Goal: Contribute content: Contribute content

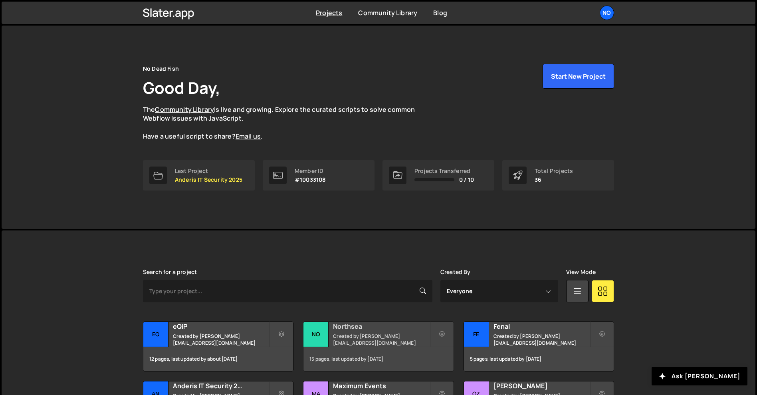
click at [352, 327] on h2 "Northsea" at bounding box center [381, 326] width 96 height 9
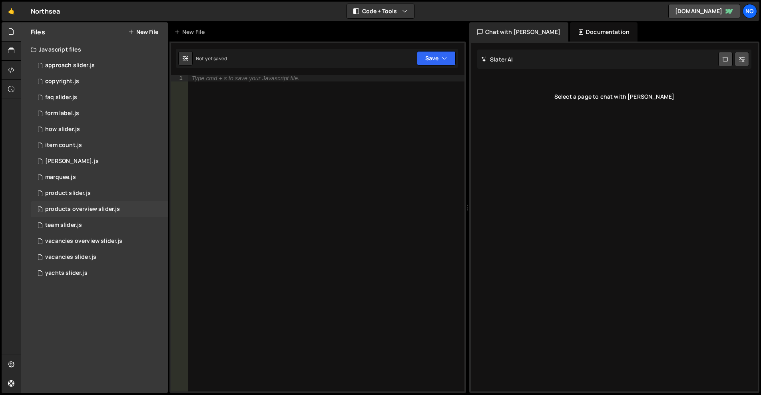
click at [92, 211] on div "products overview slider.js" at bounding box center [82, 209] width 75 height 7
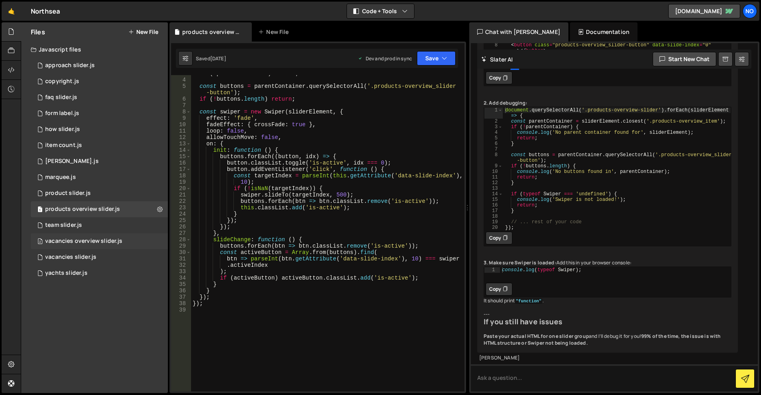
scroll to position [24, 0]
click at [150, 31] on button "New File" at bounding box center [143, 32] width 30 height 6
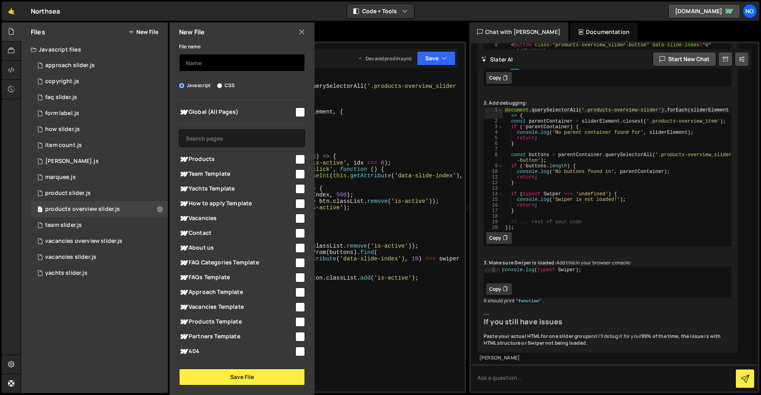
click at [233, 67] on input "text" at bounding box center [242, 63] width 126 height 18
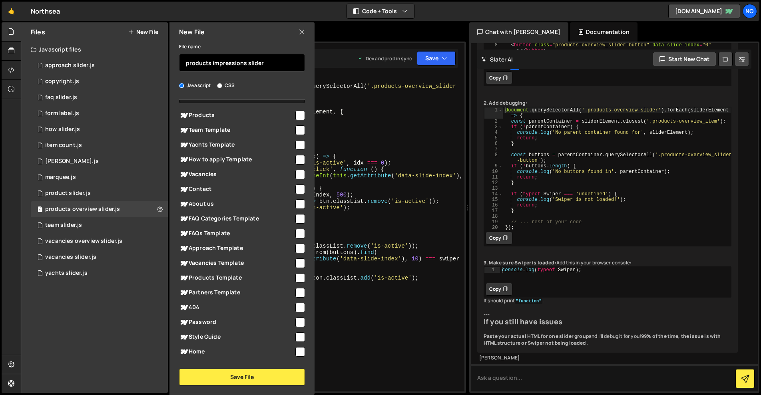
scroll to position [56, 0]
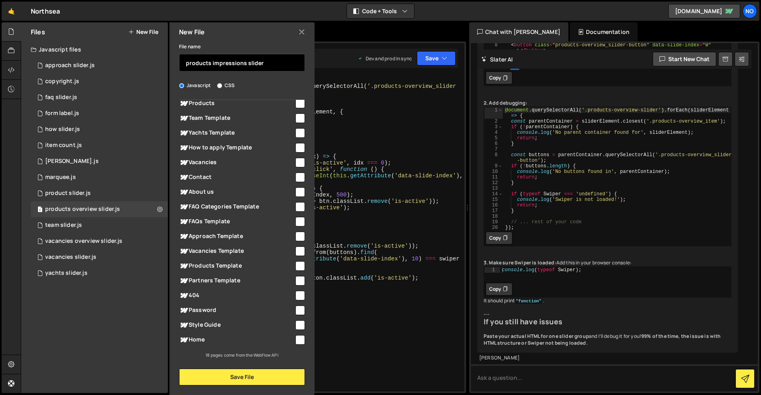
type input "products impressions slider"
click at [298, 262] on input "checkbox" at bounding box center [300, 266] width 10 height 10
checkbox input "true"
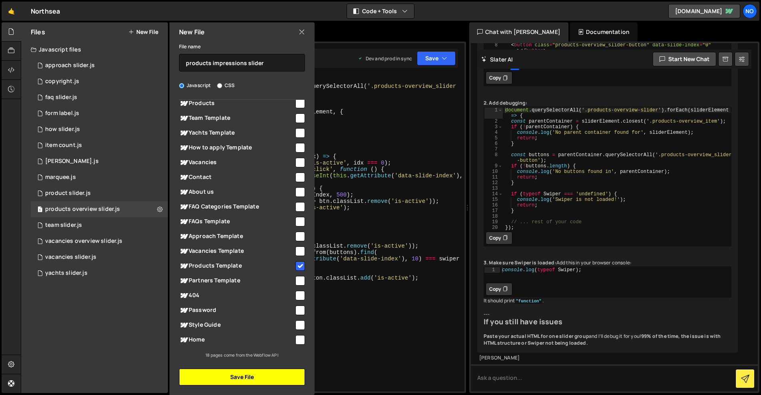
click at [261, 379] on button "Save File" at bounding box center [242, 377] width 126 height 17
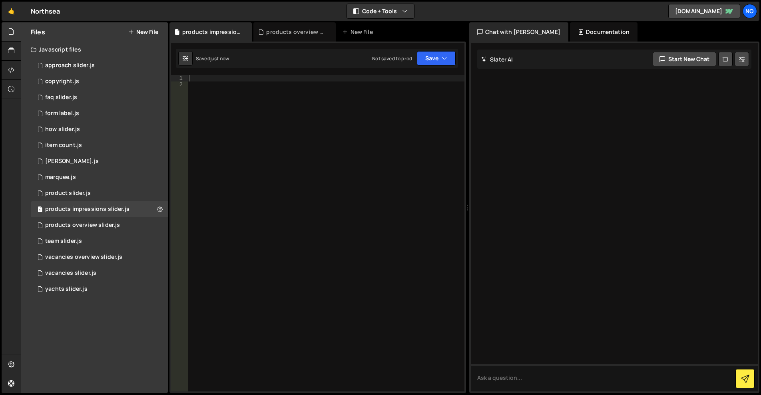
click at [350, 211] on div at bounding box center [325, 239] width 277 height 329
click at [111, 224] on div "products overview slider.js" at bounding box center [82, 225] width 75 height 7
click at [0, 0] on div "if ( ! parentContainer ) return ; const buttons = parentContainer . querySelect…" at bounding box center [0, 0] width 0 height 0
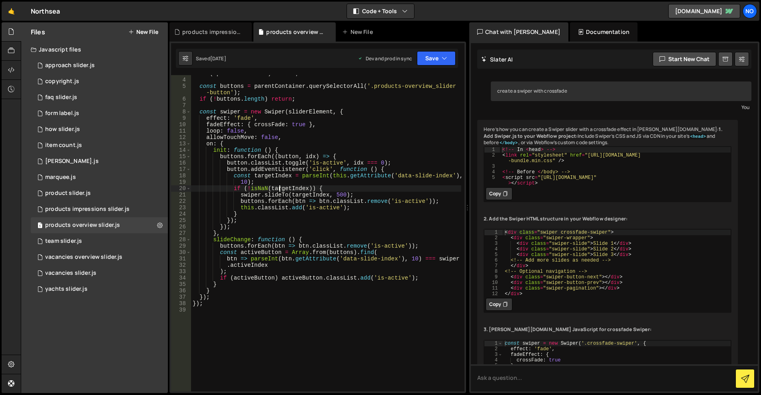
type textarea "});"
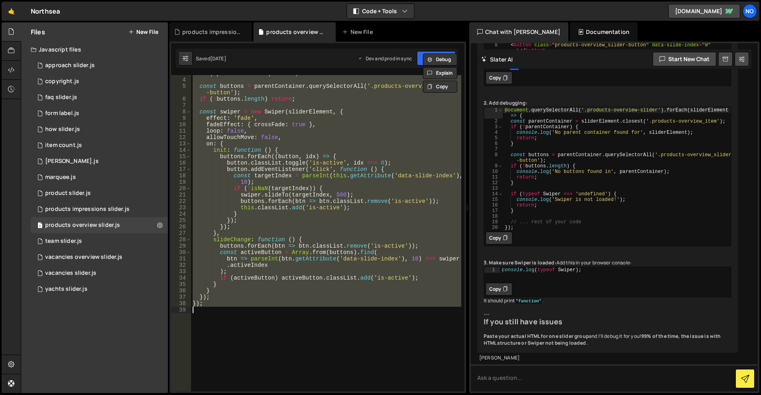
scroll to position [3008, 0]
click at [111, 211] on div "products impressions slider.js" at bounding box center [87, 209] width 84 height 7
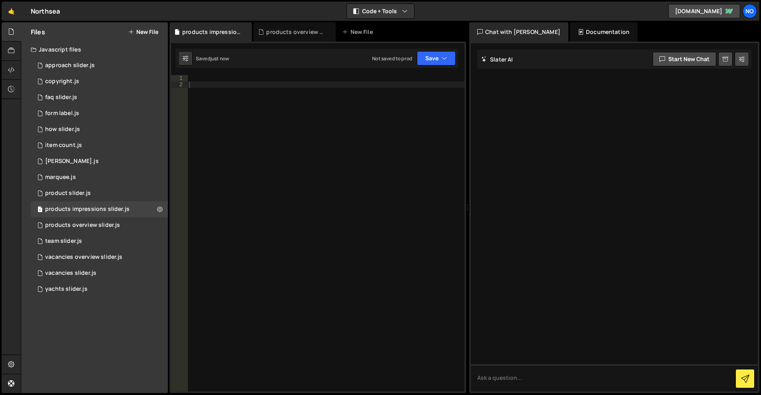
click at [264, 144] on div at bounding box center [325, 239] width 277 height 329
click at [218, 75] on div "1 Type cmd + s to save your Javascript file. הההההההההההההההההההההההההההההההההה…" at bounding box center [317, 218] width 296 height 352
click at [231, 82] on div at bounding box center [325, 239] width 277 height 329
paste textarea "document.querySelectorAll('#products-overview-slider').forEach(sliderElement =>…"
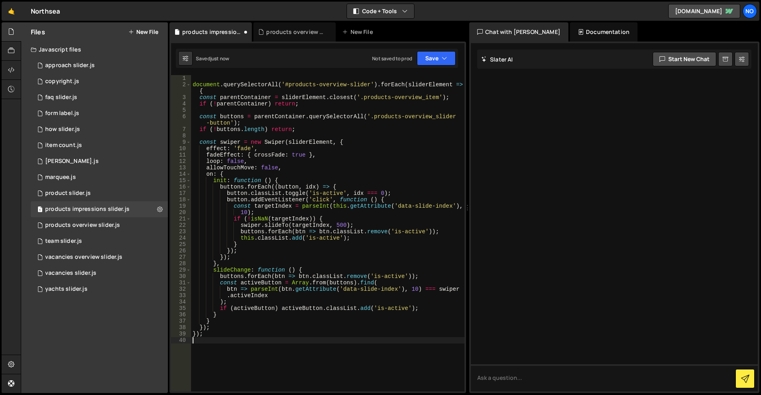
click at [215, 76] on div "document . querySelectorAll ( '#products-overview-slider' ) . forEach ( sliderE…" at bounding box center [327, 239] width 273 height 329
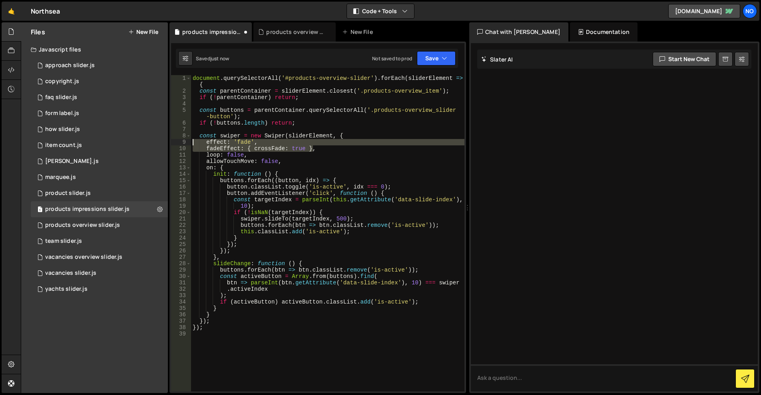
drag, startPoint x: 318, startPoint y: 149, endPoint x: 205, endPoint y: 144, distance: 113.2
click at [193, 143] on div "document . querySelectorAll ( '#products-overview-slider' ) . forEach ( sliderE…" at bounding box center [327, 243] width 273 height 336
type textarea "effect: 'fade', fadeEffect: { crossFade: true },"
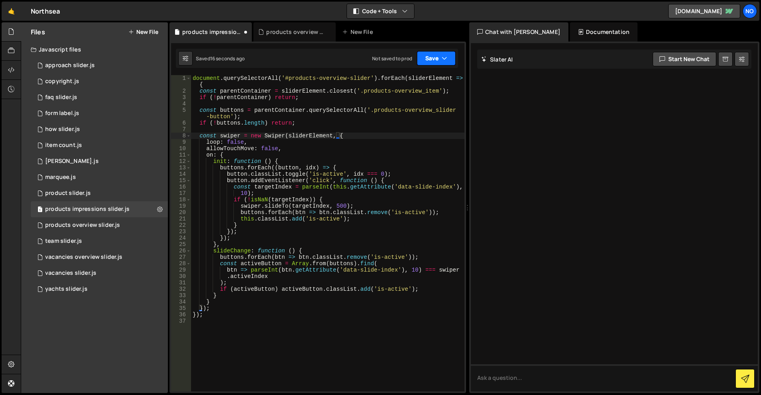
click at [441, 58] on button "Save" at bounding box center [436, 58] width 39 height 14
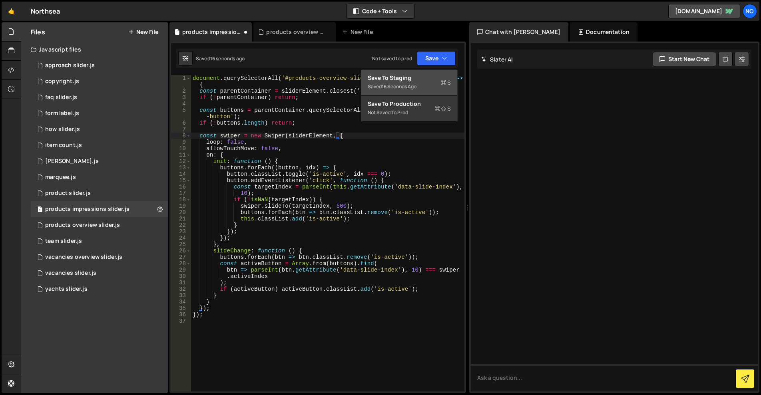
click at [417, 78] on div "Save to Staging S" at bounding box center [409, 78] width 83 height 8
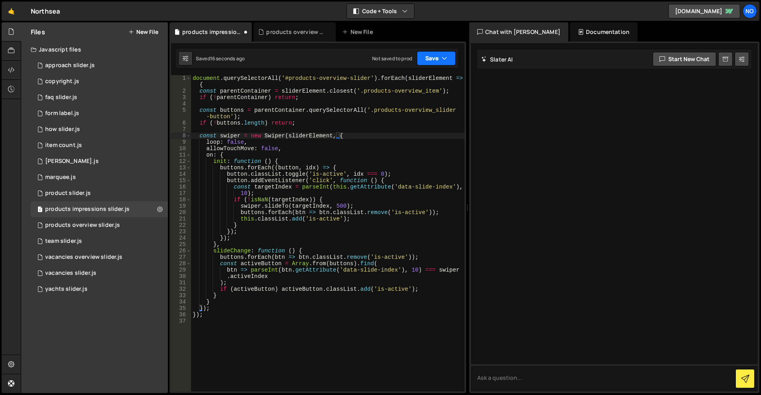
click at [433, 60] on button "Save" at bounding box center [436, 58] width 39 height 14
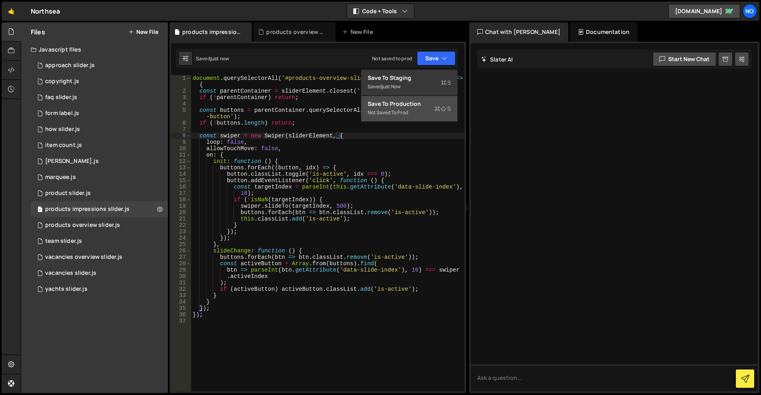
drag, startPoint x: 415, startPoint y: 101, endPoint x: 436, endPoint y: 100, distance: 20.4
click at [415, 101] on div "Save to Production S" at bounding box center [409, 104] width 83 height 8
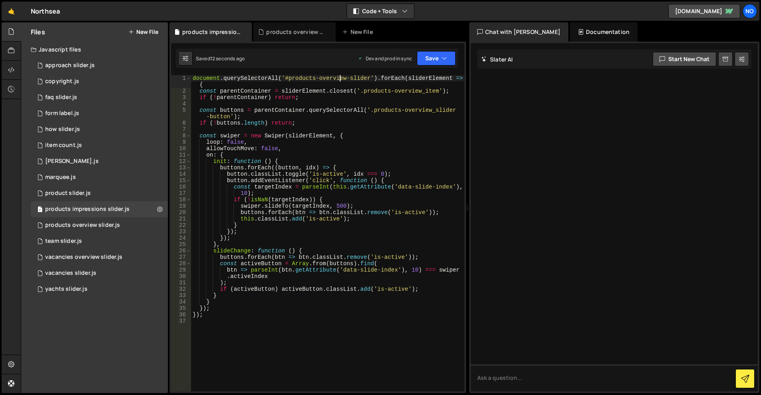
click at [340, 79] on div "document . querySelectorAll ( '#products-overview-slider' ) . forEach ( sliderE…" at bounding box center [327, 243] width 273 height 336
drag, startPoint x: 344, startPoint y: 77, endPoint x: 317, endPoint y: 79, distance: 26.4
click at [317, 79] on div "document . querySelectorAll ( '#products-overview-slider' ) . forEach ( sliderE…" at bounding box center [327, 243] width 273 height 336
click at [310, 79] on div "document . querySelectorAll ( '#products-impressions-slider' ) . forEach ( slid…" at bounding box center [327, 243] width 273 height 336
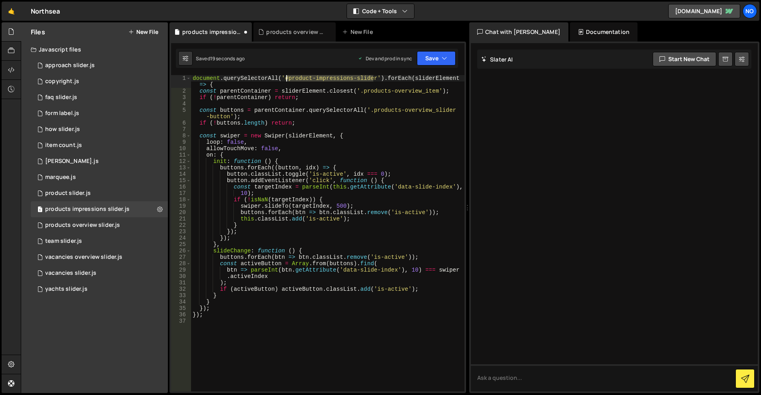
drag, startPoint x: 372, startPoint y: 78, endPoint x: 287, endPoint y: 77, distance: 85.5
click at [287, 77] on div "document . querySelectorAll ( '#product-impressions-slider' ) . forEach ( slide…" at bounding box center [327, 243] width 273 height 336
drag, startPoint x: 366, startPoint y: 82, endPoint x: 368, endPoint y: 91, distance: 8.7
click at [366, 82] on div "document . querySelectorAll ( '#product-impressions-slider' ) . forEach ( slide…" at bounding box center [327, 243] width 273 height 336
click at [375, 97] on div "document . querySelectorAll ( '#product-impressions-slider' ) . forEach ( slide…" at bounding box center [327, 243] width 273 height 336
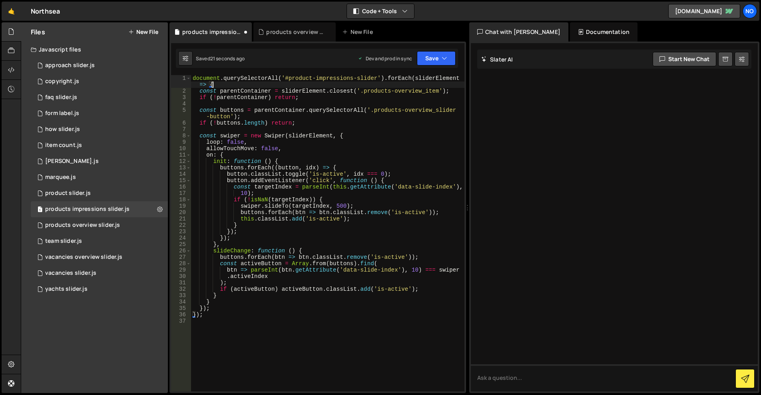
scroll to position [0, 7]
click at [436, 59] on button "Save" at bounding box center [436, 58] width 39 height 14
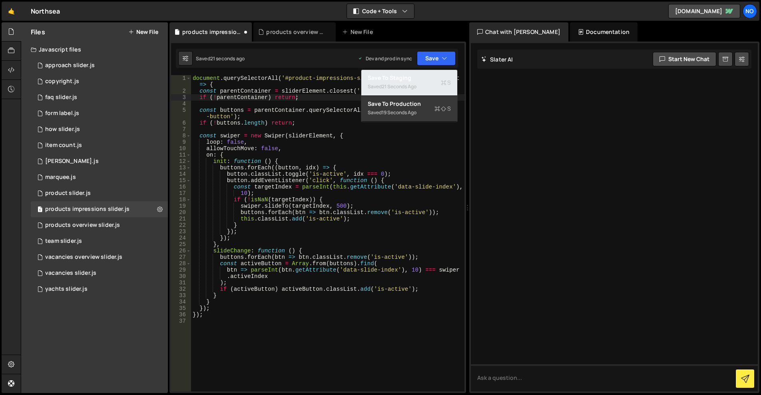
drag, startPoint x: 423, startPoint y: 80, endPoint x: 425, endPoint y: 74, distance: 6.2
click at [423, 79] on div "Save to Staging S" at bounding box center [409, 78] width 83 height 8
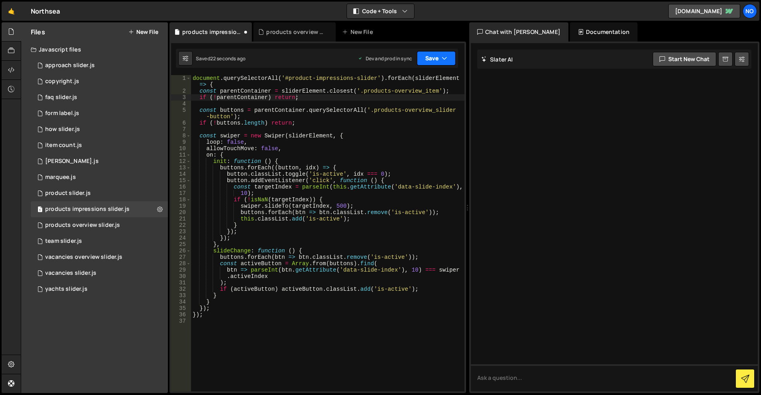
drag, startPoint x: 433, startPoint y: 59, endPoint x: 432, endPoint y: 69, distance: 10.0
click at [433, 59] on button "Save" at bounding box center [436, 58] width 39 height 14
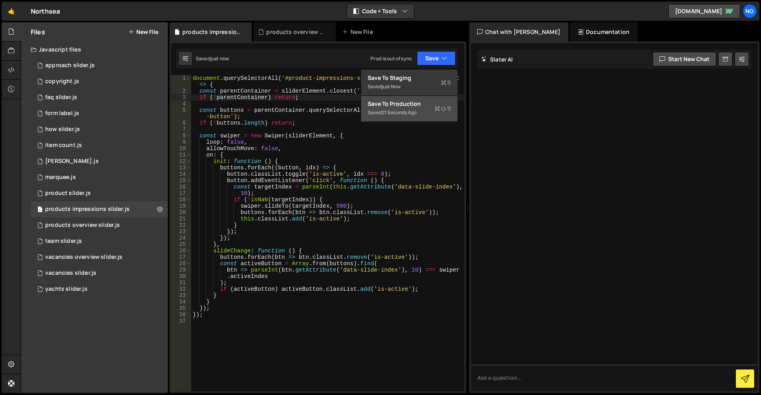
click at [423, 105] on div "Save to Production S" at bounding box center [409, 104] width 83 height 8
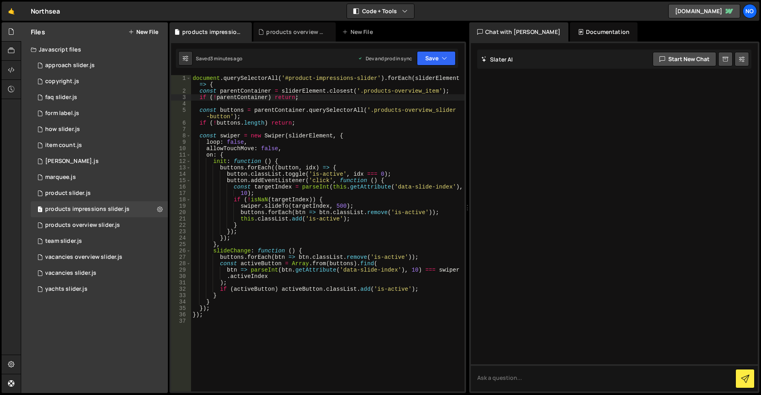
type textarea "allowTouchMove: false,"
click at [282, 148] on div "document . querySelectorAll ( '#product-impressions-slider' ) . forEach ( slide…" at bounding box center [327, 243] width 273 height 336
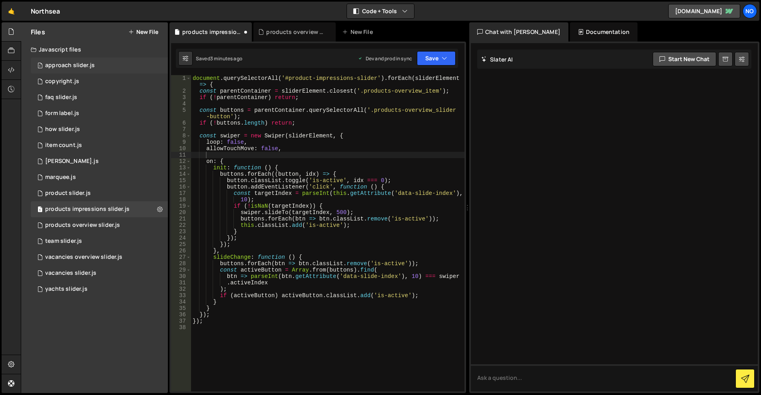
click at [103, 65] on div "1 approach slider.js 0" at bounding box center [99, 66] width 137 height 16
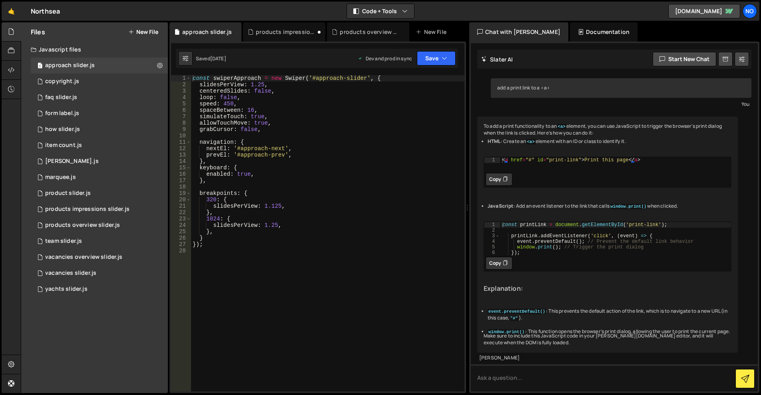
scroll to position [30, 0]
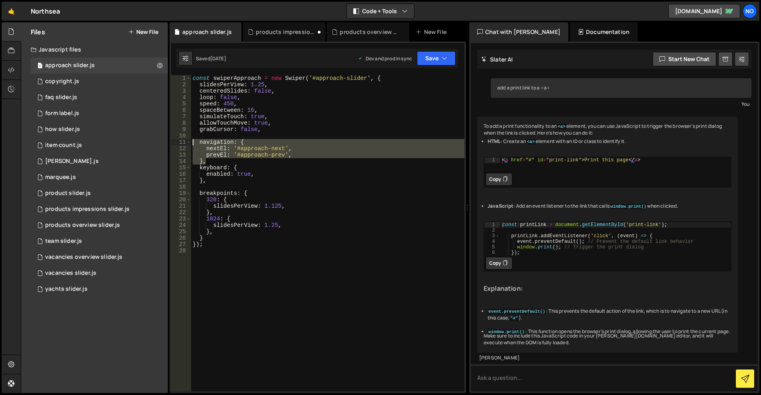
drag, startPoint x: 209, startPoint y: 161, endPoint x: 186, endPoint y: 143, distance: 29.6
click at [186, 143] on div "}, 1 2 3 4 5 6 7 8 9 10 11 12 13 14 15 16 17 18 19 20 21 22 23 24 25 26 27 28 c…" at bounding box center [317, 233] width 293 height 316
type textarea "navigation: { nextEl: '#approach-next',"
click at [85, 212] on div "products impressions slider.js" at bounding box center [87, 209] width 84 height 7
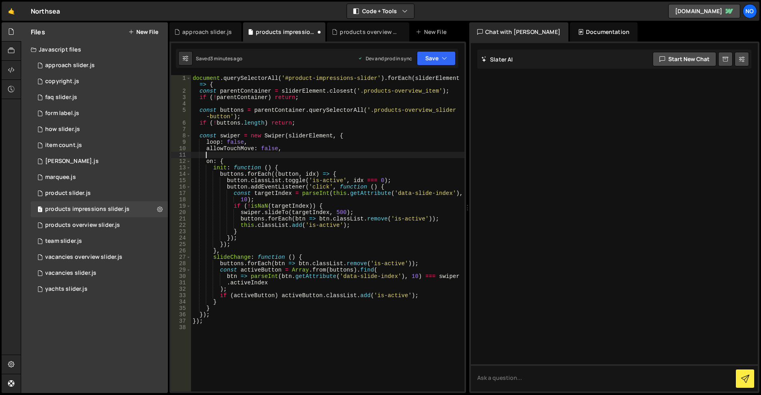
click at [214, 154] on div "document . querySelectorAll ( '#product-impressions-slider' ) . forEach ( slide…" at bounding box center [327, 243] width 273 height 336
paste textarea "},"
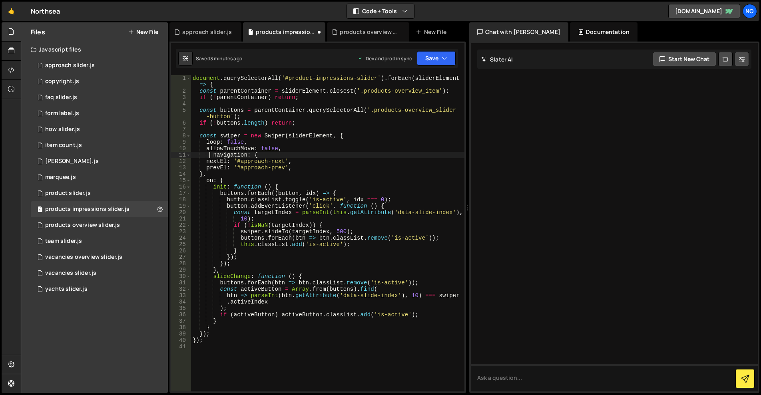
click at [211, 157] on div "document . querySelectorAll ( '#product-impressions-slider' ) . forEach ( slide…" at bounding box center [327, 243] width 273 height 336
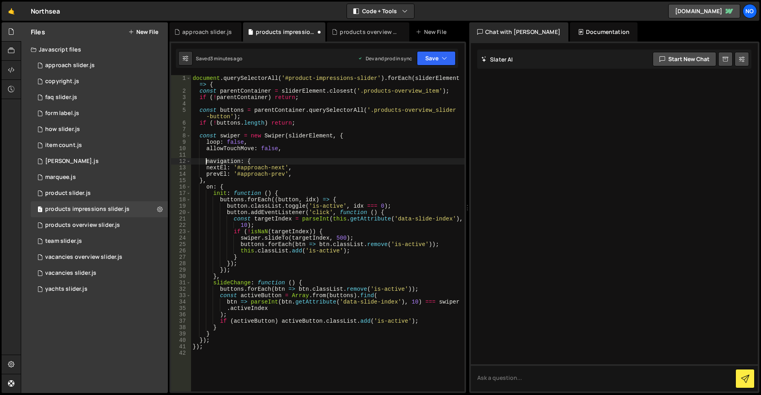
click at [197, 181] on div "document . querySelectorAll ( '#product-impressions-slider' ) . forEach ( slide…" at bounding box center [327, 243] width 273 height 336
drag, startPoint x: 272, startPoint y: 166, endPoint x: 294, endPoint y: 157, distance: 23.4
click at [246, 169] on div "document . querySelectorAll ( '#product-impressions-slider' ) . forEach ( slide…" at bounding box center [327, 243] width 273 height 336
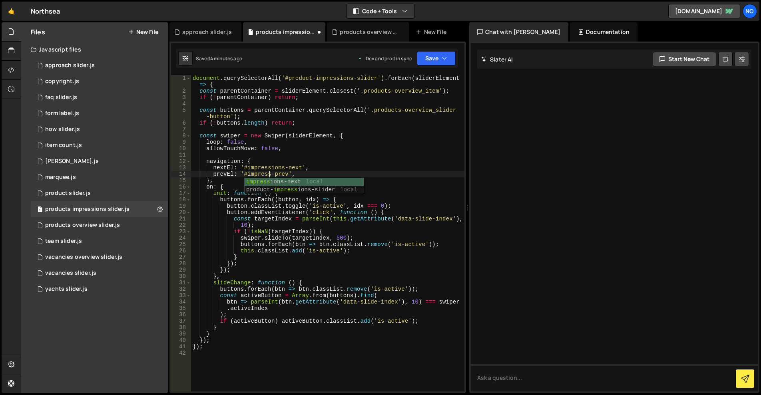
scroll to position [0, 6]
click at [443, 52] on button "Save" at bounding box center [436, 58] width 39 height 14
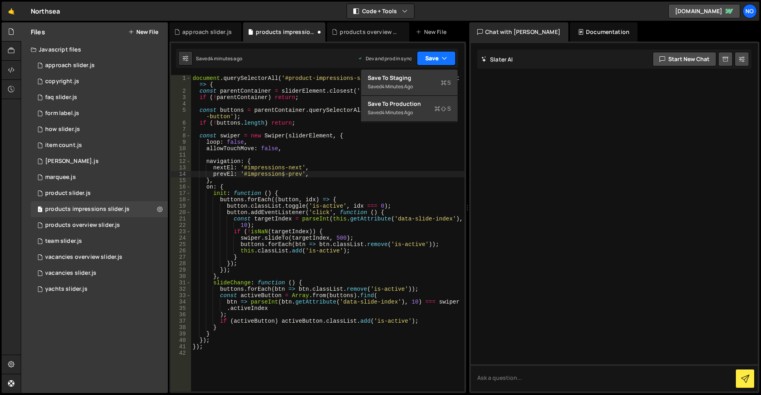
click at [440, 62] on button "Save" at bounding box center [436, 58] width 39 height 14
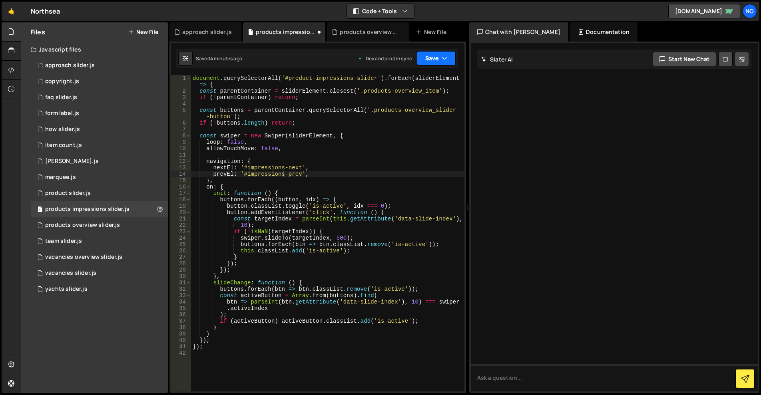
click at [443, 56] on icon "button" at bounding box center [444, 58] width 6 height 8
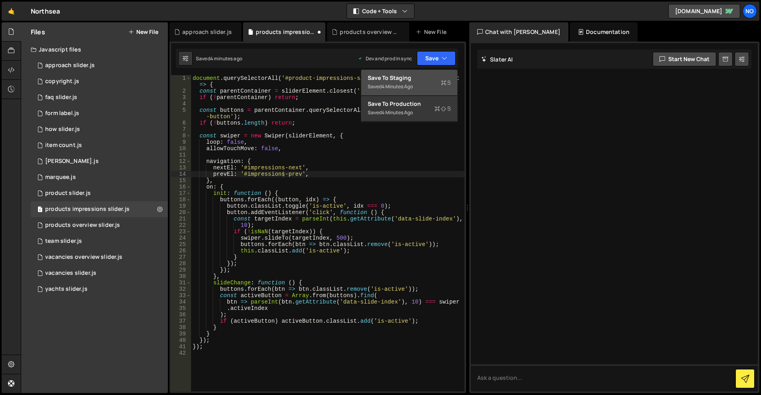
click at [422, 83] on div "Saved 4 minutes ago" at bounding box center [409, 87] width 83 height 10
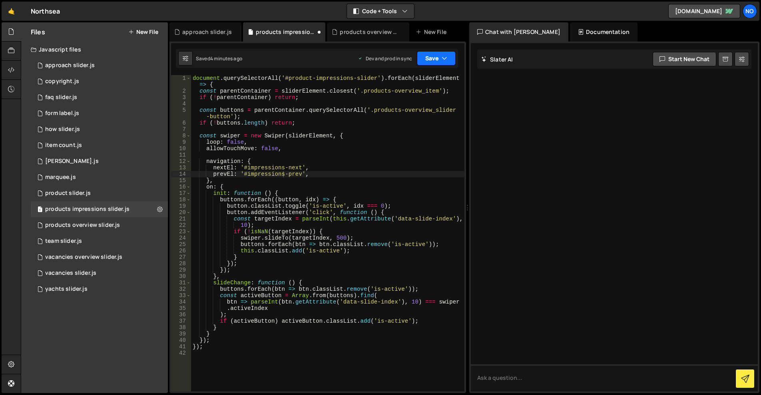
drag, startPoint x: 437, startPoint y: 60, endPoint x: 430, endPoint y: 83, distance: 24.5
click at [437, 59] on button "Save" at bounding box center [436, 58] width 39 height 14
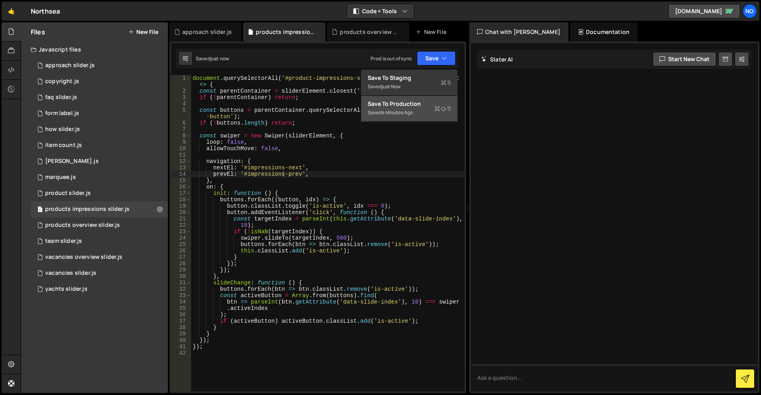
click at [416, 102] on div "Save to Production S" at bounding box center [409, 104] width 83 height 8
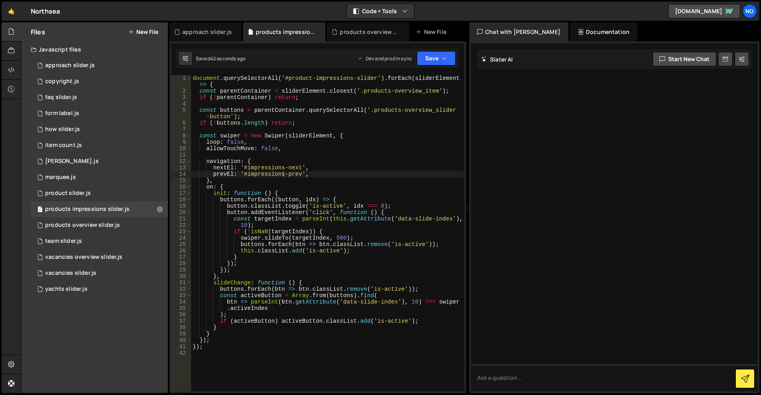
click at [309, 240] on div "document . querySelectorAll ( '#product-impressions-slider' ) . forEach ( slide…" at bounding box center [327, 243] width 273 height 336
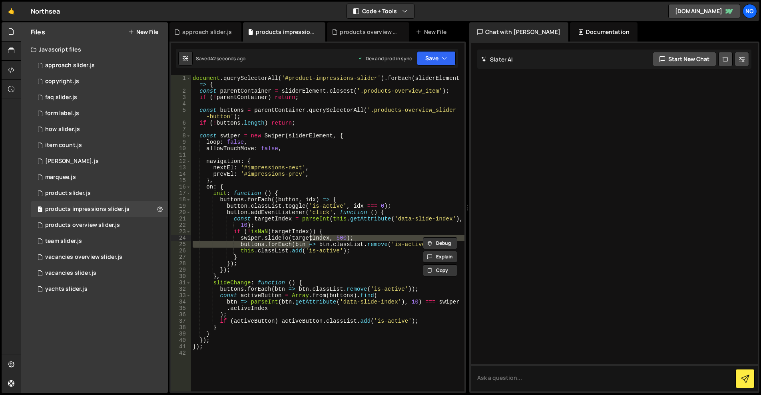
scroll to position [0, 0]
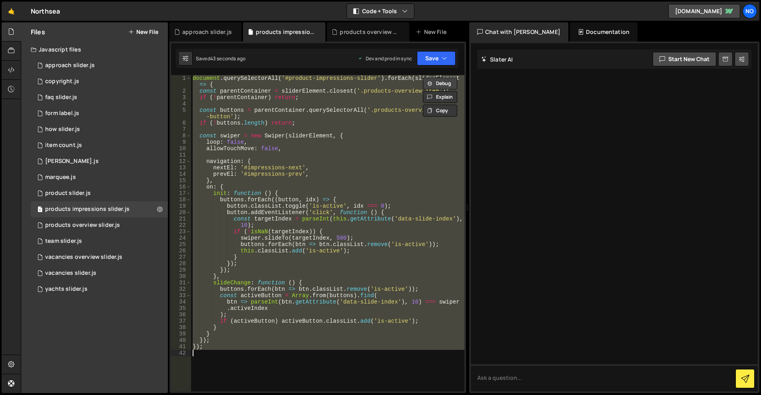
click at [445, 81] on button "Debug" at bounding box center [440, 83] width 34 height 12
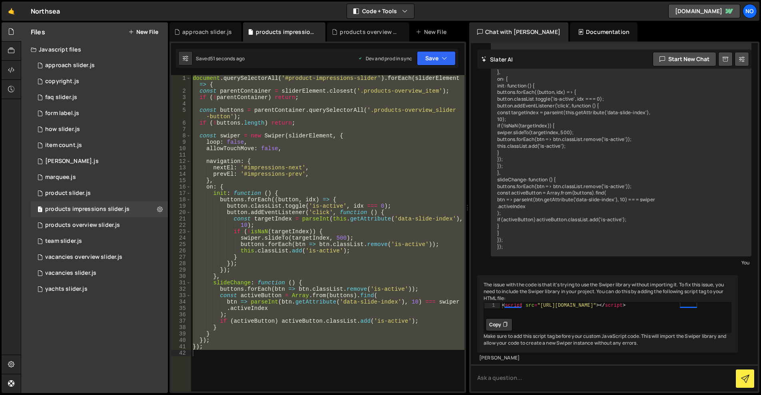
scroll to position [140, 0]
click at [582, 258] on div "You" at bounding box center [621, 262] width 256 height 8
type textarea "nextEl: '#impressions-next',"
click at [278, 167] on div "document . querySelectorAll ( '#product-impressions-slider' ) . forEach ( slide…" at bounding box center [327, 243] width 273 height 336
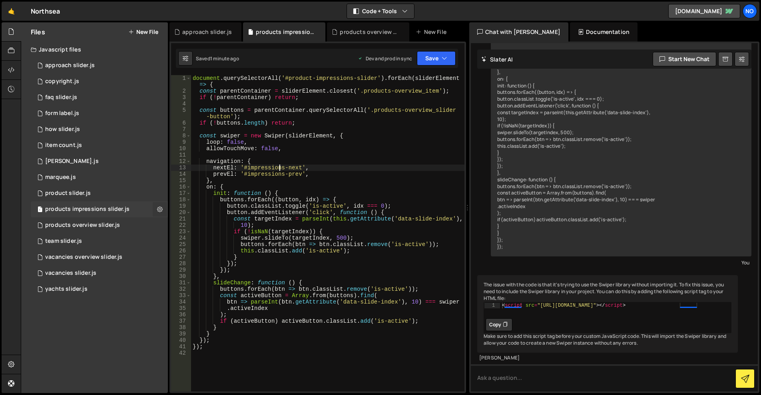
drag, startPoint x: 159, startPoint y: 208, endPoint x: 163, endPoint y: 211, distance: 5.7
click at [159, 208] on icon at bounding box center [160, 209] width 6 height 8
type input "products impressions slider"
radio input "true"
checkbox input "true"
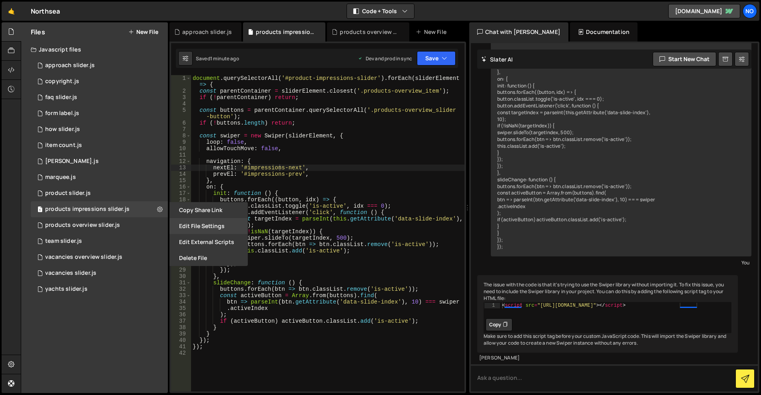
click at [192, 223] on button "Edit File Settings" at bounding box center [208, 226] width 78 height 16
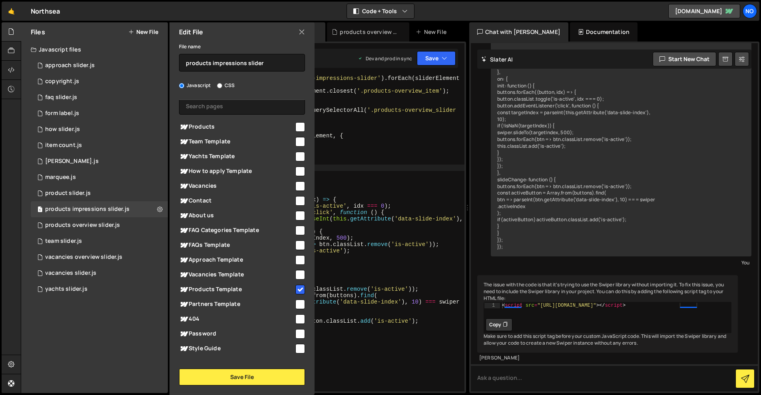
scroll to position [56, 0]
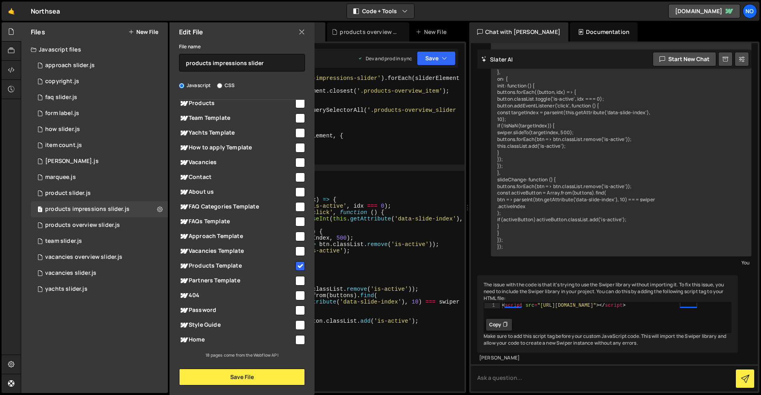
click at [302, 31] on icon at bounding box center [301, 32] width 6 height 9
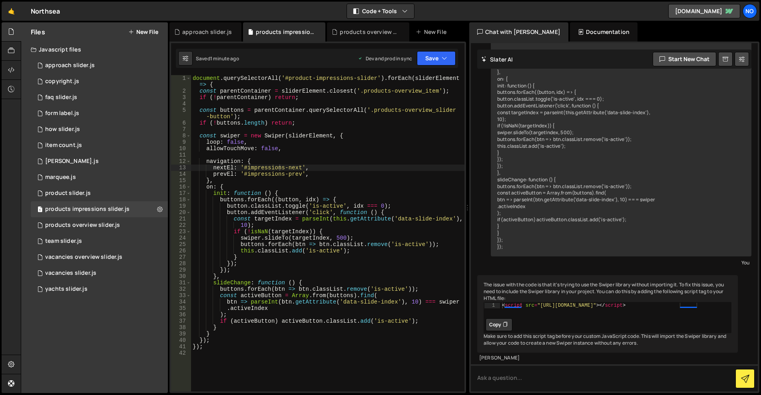
click at [332, 185] on div "document . querySelectorAll ( '#product-impressions-slider' ) . forEach ( slide…" at bounding box center [327, 243] width 273 height 336
click at [346, 175] on div "document . querySelectorAll ( '#product-impressions-slider' ) . forEach ( slide…" at bounding box center [327, 243] width 273 height 336
click at [245, 184] on div "document . querySelectorAll ( '#product-impressions-slider' ) . forEach ( slide…" at bounding box center [327, 243] width 273 height 336
click at [242, 181] on div "document . querySelectorAll ( '#product-impressions-slider' ) . forEach ( slide…" at bounding box center [327, 243] width 273 height 336
type textarea "},"
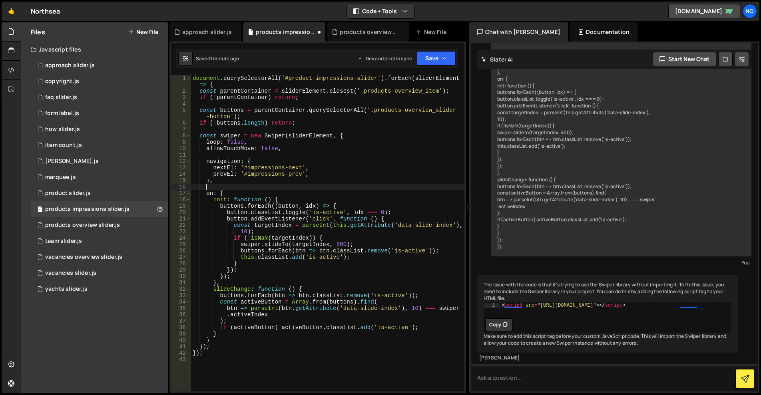
click at [283, 348] on div "document . querySelectorAll ( '#product-impressions-slider' ) . forEach ( slide…" at bounding box center [327, 243] width 273 height 336
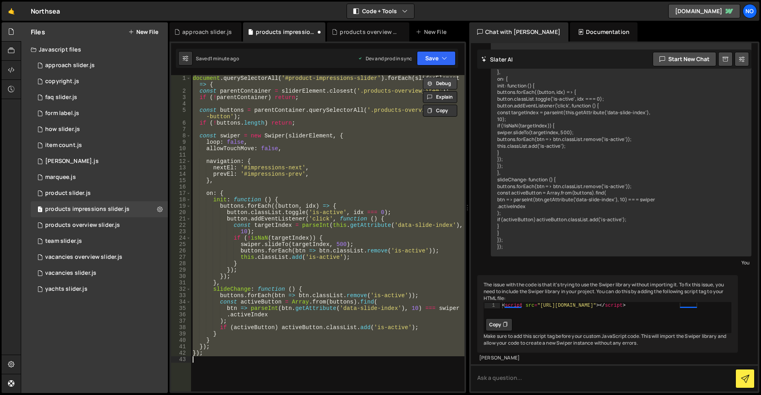
type textarea "});"
click at [439, 80] on button "Debug" at bounding box center [440, 83] width 34 height 12
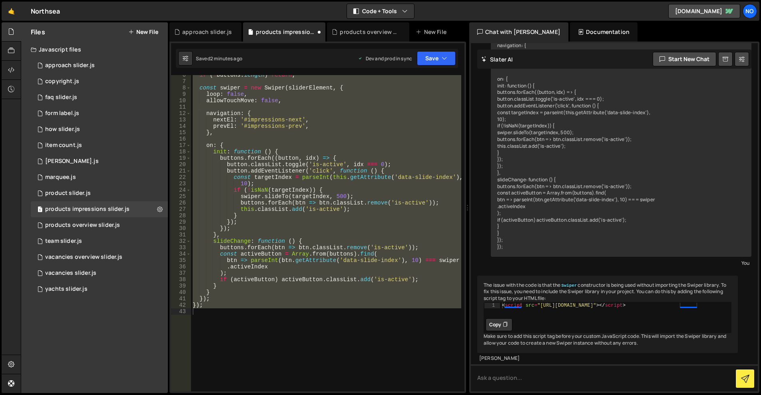
scroll to position [0, 0]
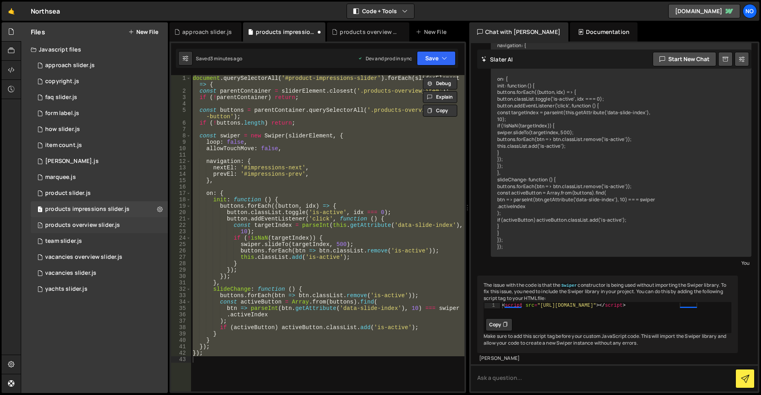
click at [157, 224] on div "1 products overview slider.js 0" at bounding box center [99, 225] width 137 height 16
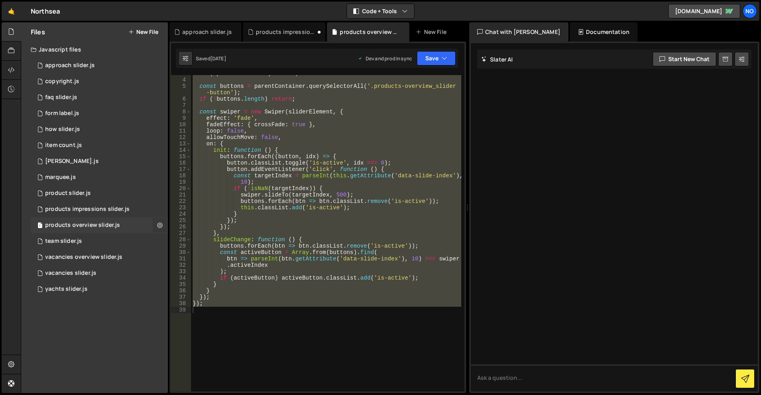
click at [160, 225] on icon at bounding box center [160, 225] width 6 height 8
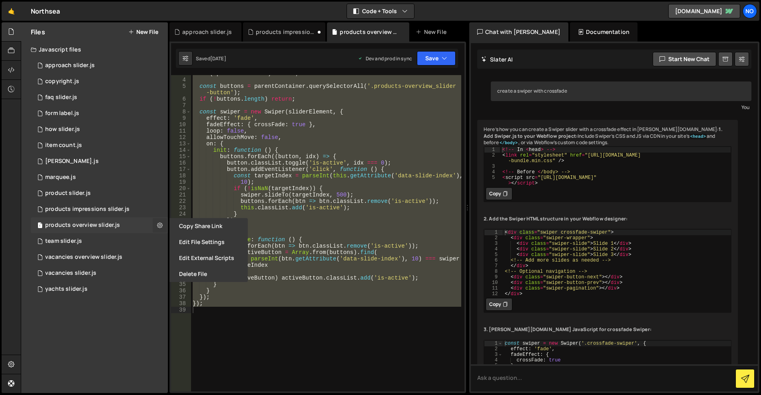
type input "products overview slider"
radio input "true"
checkbox input "true"
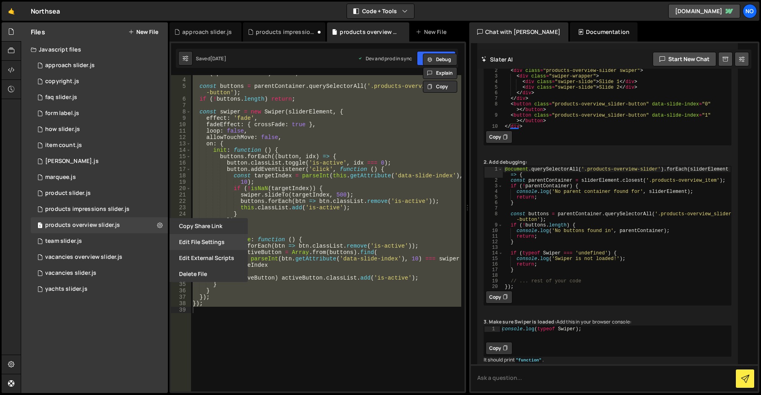
scroll to position [3008, 0]
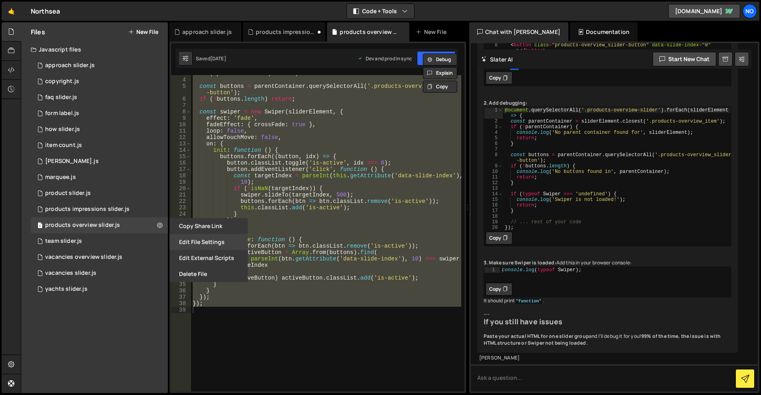
click at [208, 240] on button "Edit File Settings" at bounding box center [208, 242] width 78 height 16
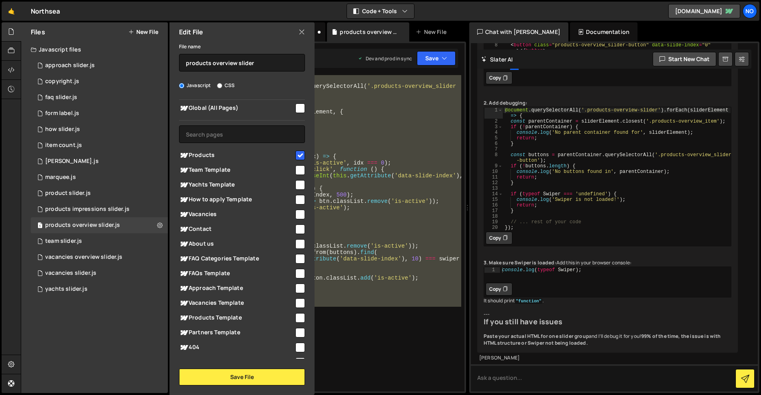
scroll to position [0, 0]
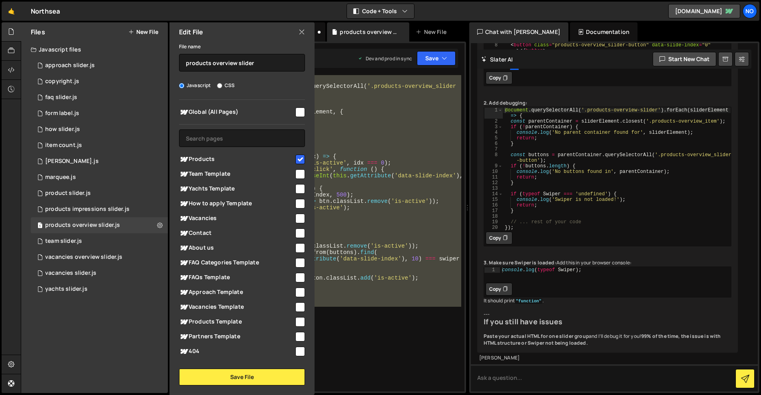
click at [298, 30] on icon at bounding box center [301, 32] width 6 height 9
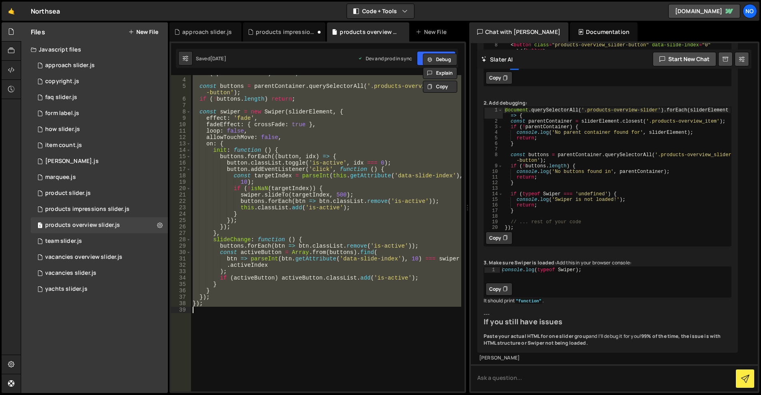
drag, startPoint x: 348, startPoint y: 324, endPoint x: 299, endPoint y: 287, distance: 61.0
click at [348, 324] on div "if ( ! parentContainer ) return ; const buttons = parentContainer . querySelect…" at bounding box center [326, 233] width 270 height 316
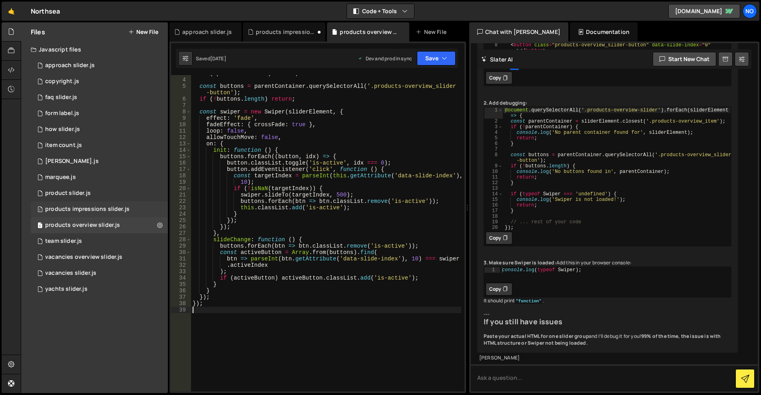
click at [159, 212] on div "1 products impressions slider.js 0" at bounding box center [99, 209] width 137 height 16
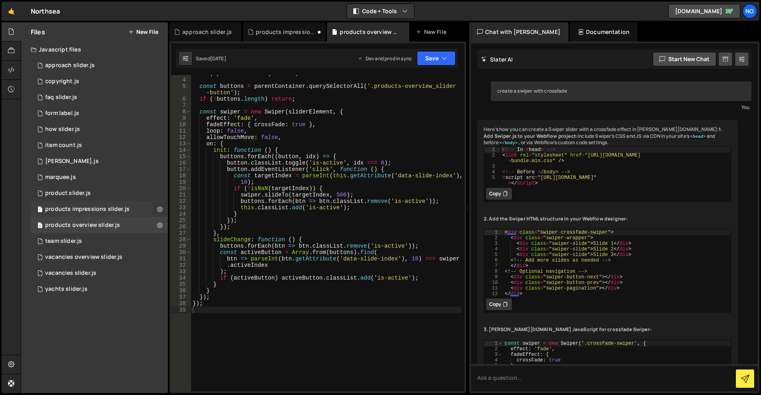
click at [159, 207] on icon at bounding box center [160, 209] width 6 height 8
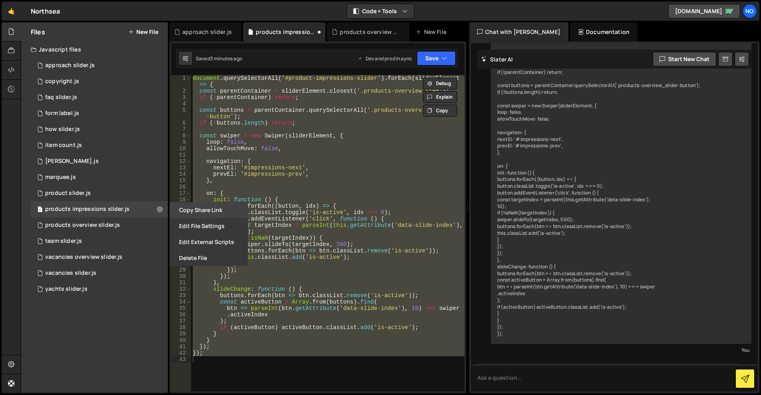
scroll to position [574, 0]
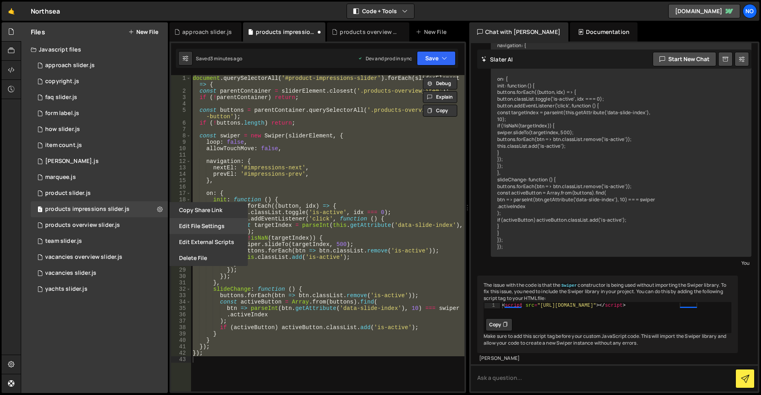
drag, startPoint x: 191, startPoint y: 217, endPoint x: 204, endPoint y: 226, distance: 15.2
click at [194, 221] on div "Copy share link Edit File Settings Edit External Scripts Delete File" at bounding box center [208, 234] width 80 height 64
click at [206, 224] on button "Edit File Settings" at bounding box center [208, 226] width 78 height 16
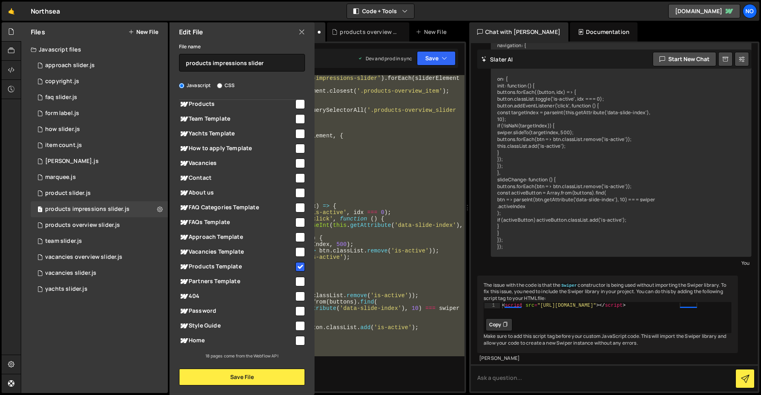
scroll to position [56, 0]
click at [300, 35] on icon at bounding box center [301, 32] width 6 height 9
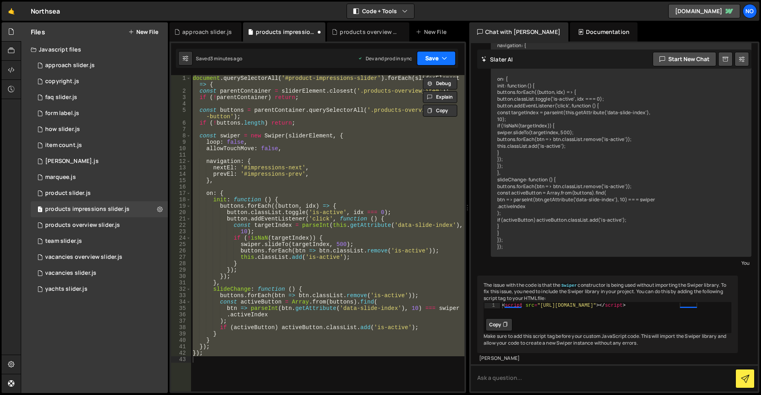
click at [431, 60] on button "Save" at bounding box center [436, 58] width 39 height 14
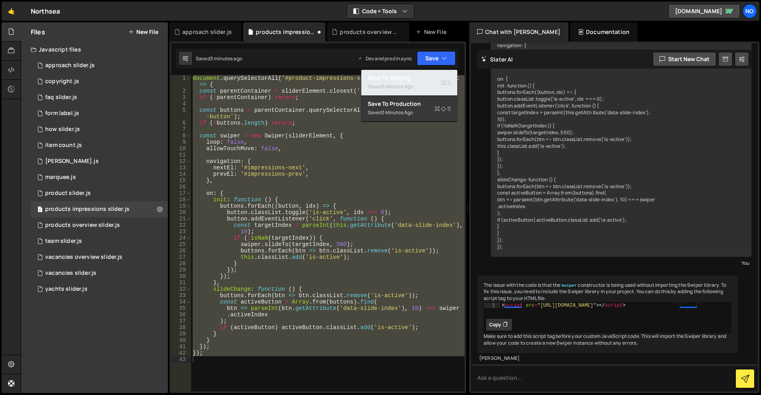
click at [427, 77] on div "Save to Staging S" at bounding box center [409, 78] width 83 height 8
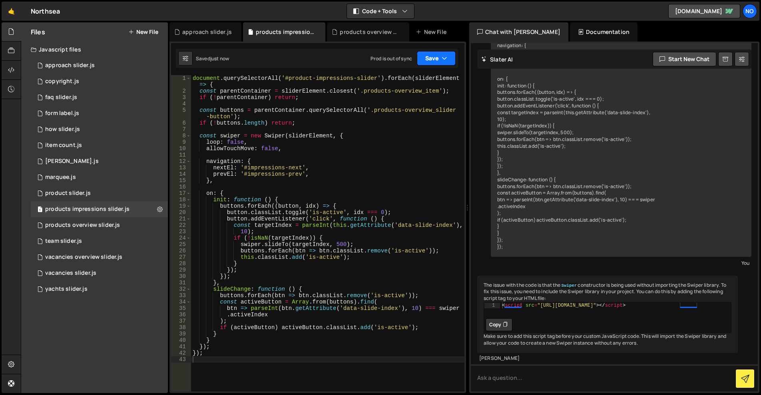
click at [436, 60] on button "Save" at bounding box center [436, 58] width 39 height 14
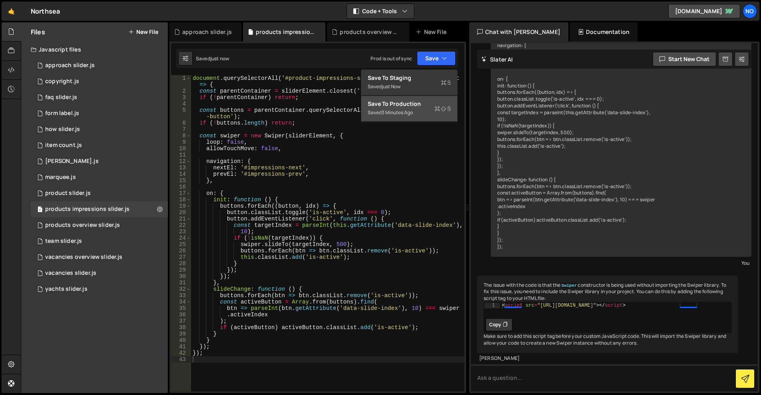
click at [431, 120] on button "Save to Production S Saved 3 minutes ago" at bounding box center [409, 109] width 96 height 26
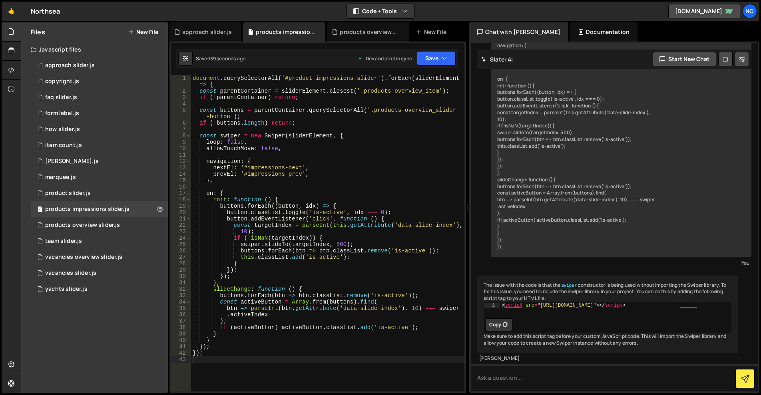
click at [237, 136] on div "document . querySelectorAll ( '#product-impressions-slider' ) . forEach ( slide…" at bounding box center [327, 243] width 273 height 336
click at [239, 136] on div "document . querySelectorAll ( '#product-impressions-slider' ) . forEach ( slide…" at bounding box center [327, 243] width 273 height 336
type textarea "const swiperImpressions = new Swiper(sliderElement, {"
click at [433, 56] on button "Save" at bounding box center [436, 58] width 39 height 14
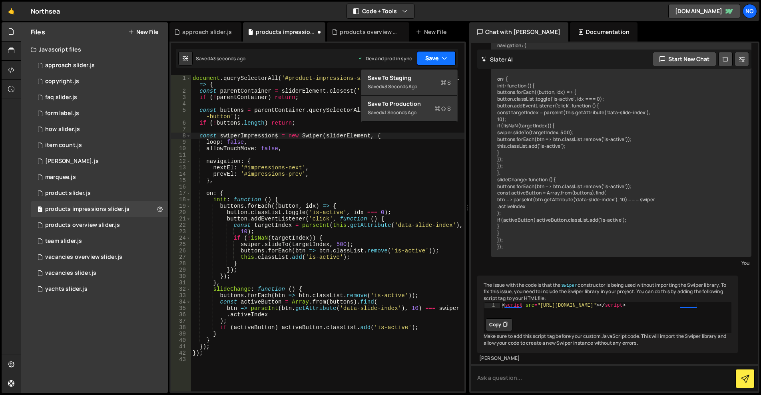
drag, startPoint x: 428, startPoint y: 68, endPoint x: 434, endPoint y: 60, distance: 10.2
click at [427, 68] on div "1 Type cmd + s to save your Javascript file. הההההההההההההההההההההההההההההההההה…" at bounding box center [317, 218] width 296 height 352
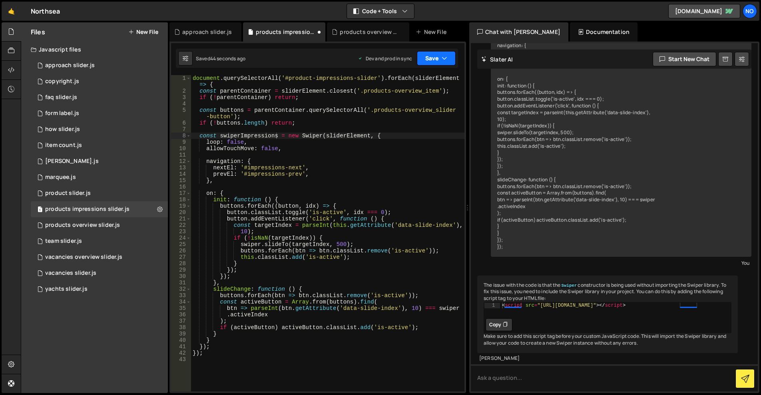
click at [435, 60] on button "Save" at bounding box center [436, 58] width 39 height 14
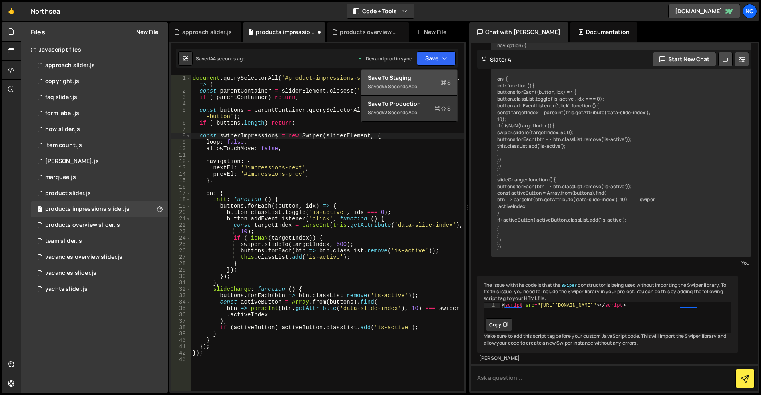
click at [430, 77] on div "Save to Staging S" at bounding box center [409, 78] width 83 height 8
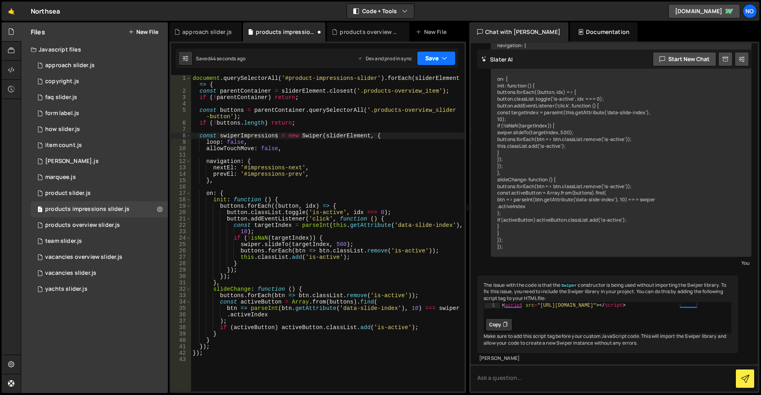
drag, startPoint x: 439, startPoint y: 54, endPoint x: 429, endPoint y: 81, distance: 28.4
click at [439, 54] on button "Save" at bounding box center [436, 58] width 39 height 14
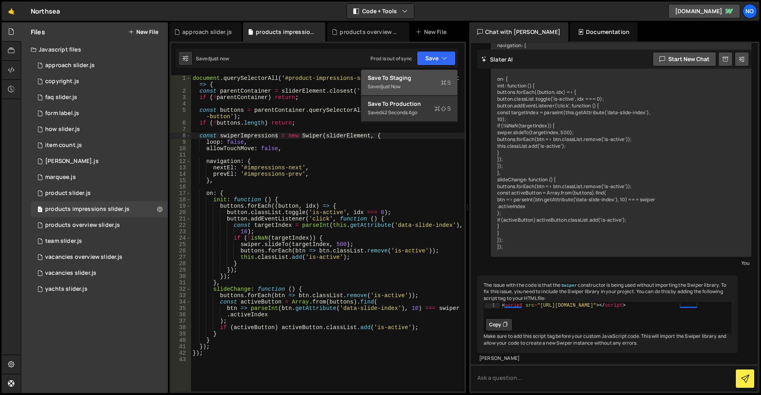
click at [425, 87] on div "Saved just now" at bounding box center [409, 87] width 83 height 10
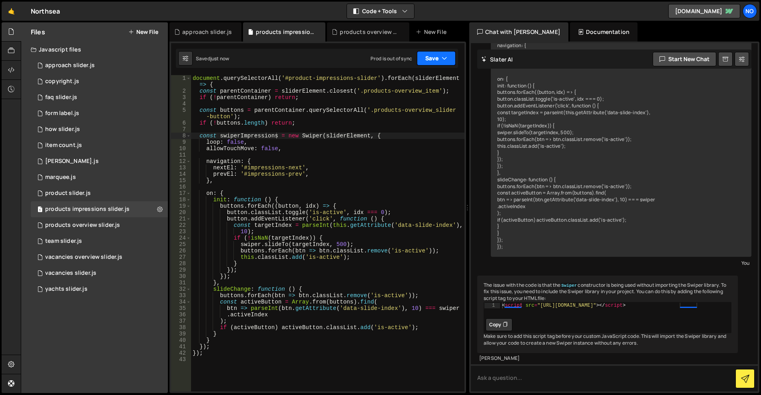
drag, startPoint x: 425, startPoint y: 54, endPoint x: 425, endPoint y: 63, distance: 9.2
click at [425, 54] on button "Save" at bounding box center [436, 58] width 39 height 14
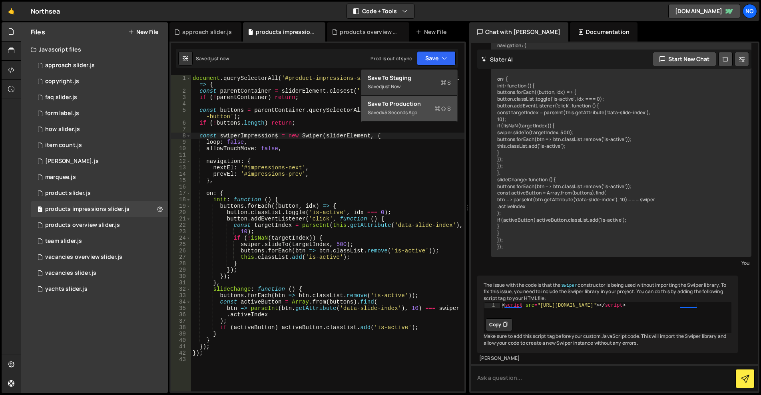
click at [415, 102] on div "Save to Production S" at bounding box center [409, 104] width 83 height 8
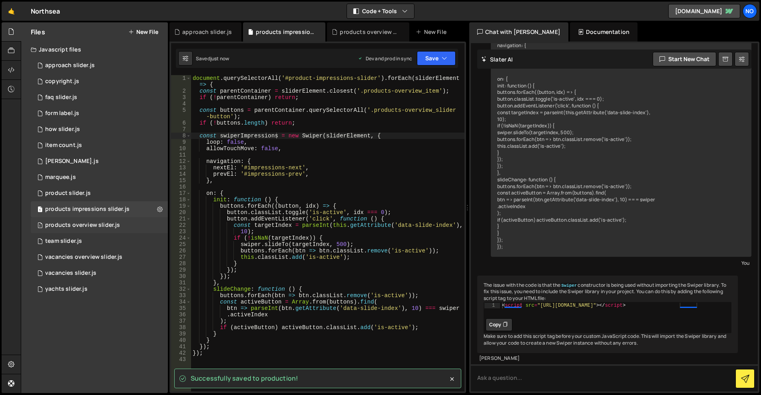
click at [100, 220] on div "1 products overview slider.js 0" at bounding box center [99, 225] width 137 height 16
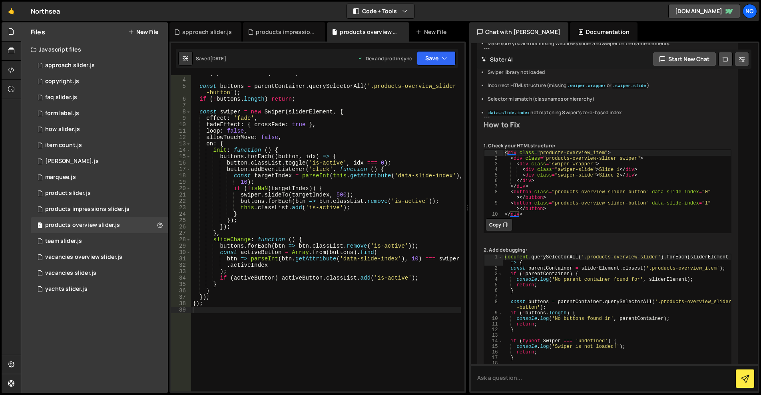
scroll to position [3008, 0]
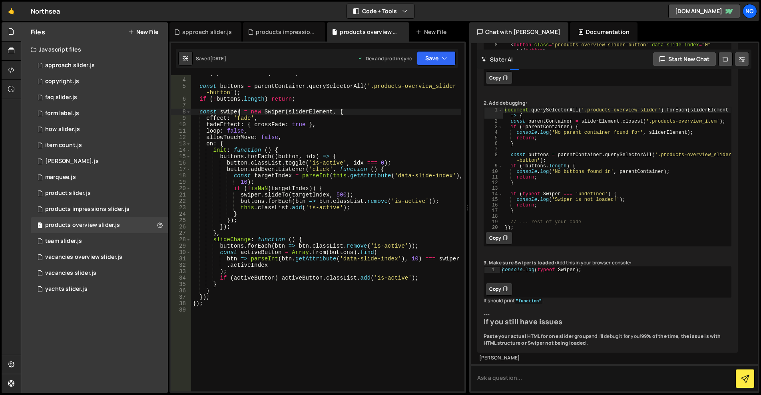
drag, startPoint x: 239, startPoint y: 111, endPoint x: 264, endPoint y: 107, distance: 25.1
click at [239, 111] on div "if ( ! parentContainer ) return ; const buttons = parentContainer . querySelect…" at bounding box center [326, 234] width 270 height 329
drag, startPoint x: 446, startPoint y: 56, endPoint x: 440, endPoint y: 63, distance: 9.1
click at [446, 56] on icon "button" at bounding box center [444, 58] width 6 height 8
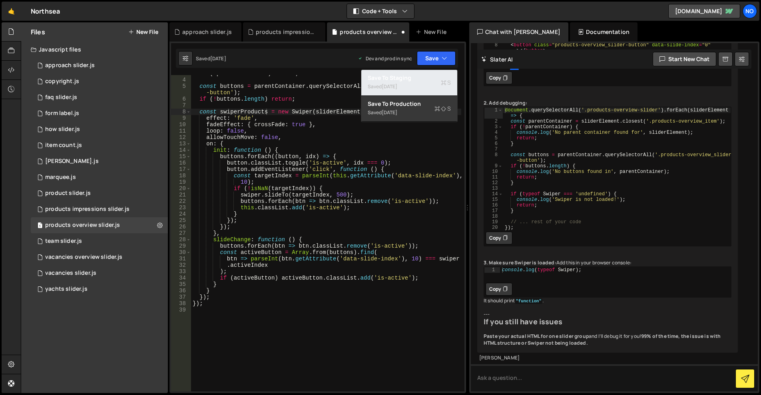
click at [431, 74] on button "Save to Staging S Saved 5 days ago" at bounding box center [409, 83] width 96 height 26
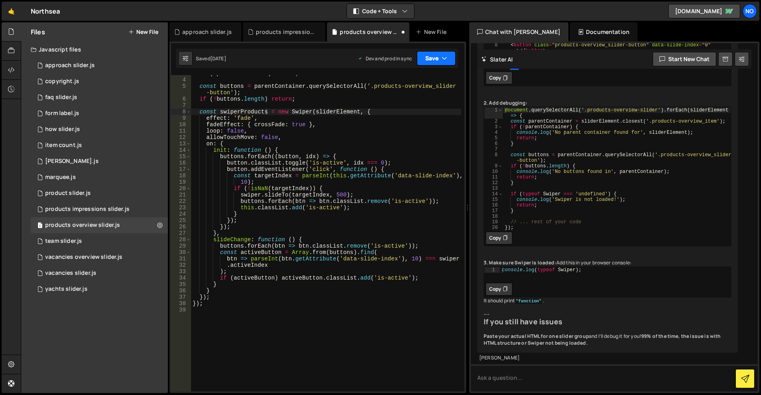
drag, startPoint x: 437, startPoint y: 61, endPoint x: 431, endPoint y: 80, distance: 20.7
click at [437, 61] on button "Save" at bounding box center [436, 58] width 39 height 14
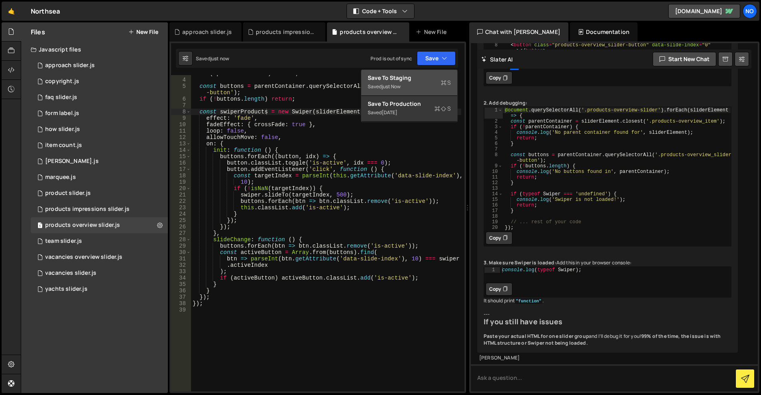
click at [425, 95] on button "Save to Staging S Saved just now" at bounding box center [409, 83] width 96 height 26
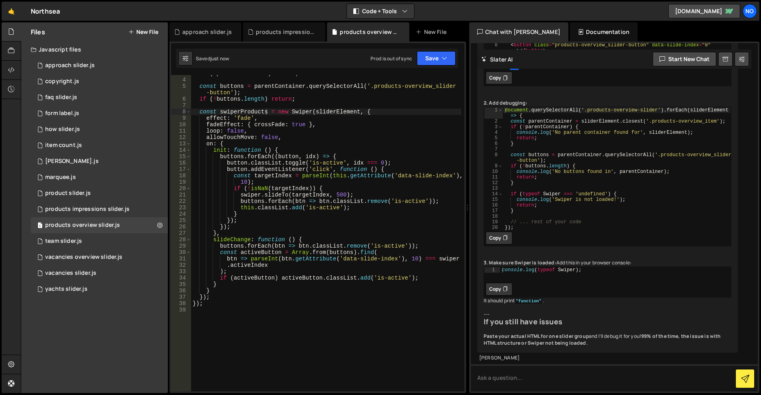
click at [430, 67] on div "Saved just now Prod is out of sync Upgrade to Edit Save Save to Staging S Saved…" at bounding box center [317, 58] width 282 height 19
click at [433, 63] on button "Save" at bounding box center [436, 58] width 39 height 14
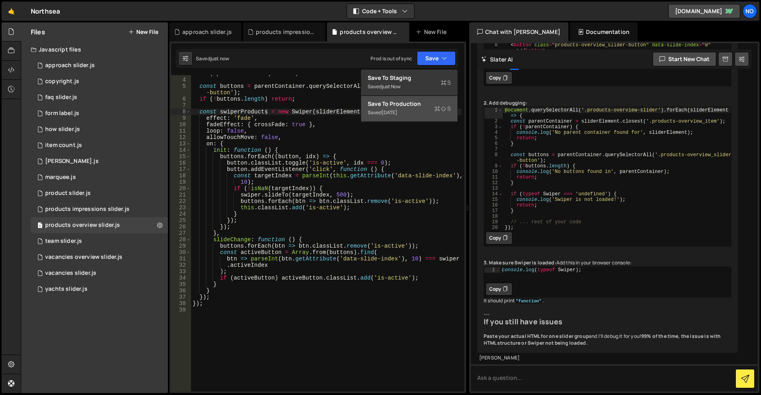
click at [422, 116] on div "Saved 5 days ago" at bounding box center [409, 113] width 83 height 10
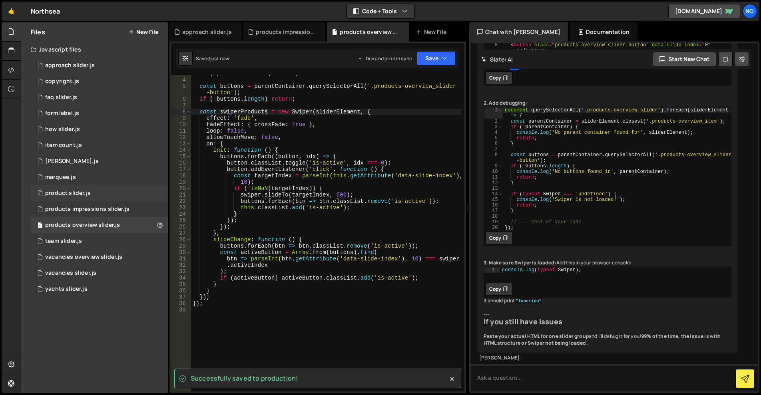
click at [93, 193] on div "1 product slider.js 0" at bounding box center [99, 193] width 137 height 16
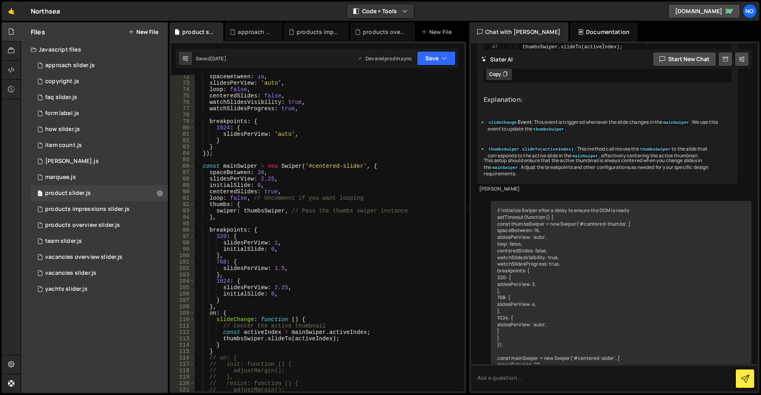
scroll to position [479, 0]
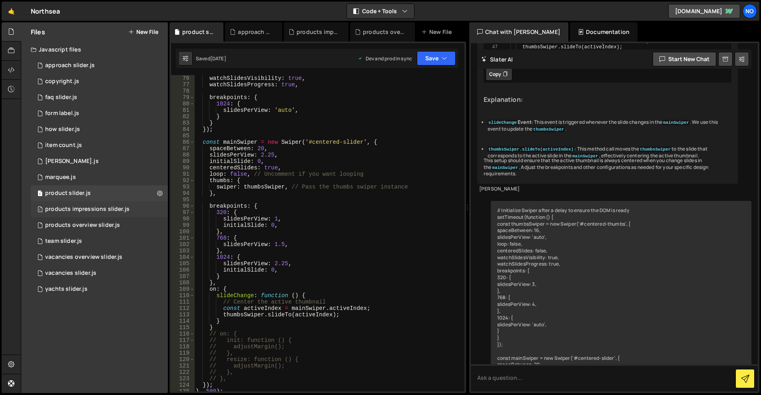
click at [83, 213] on div "products impressions slider.js" at bounding box center [87, 209] width 84 height 7
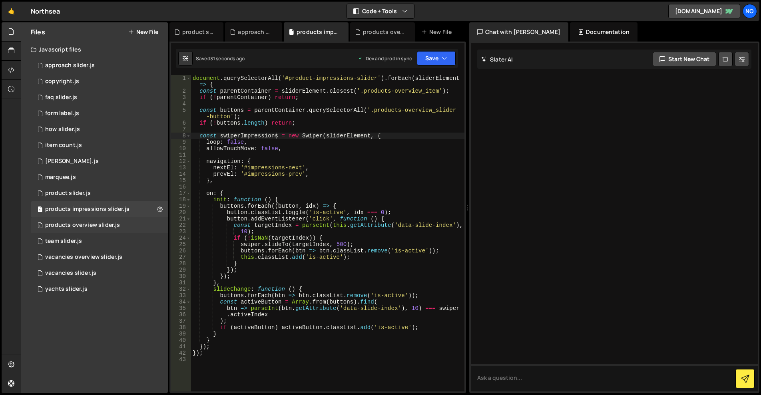
scroll to position [0, 0]
click at [80, 230] on div "1 products overview slider.js 0" at bounding box center [99, 225] width 137 height 16
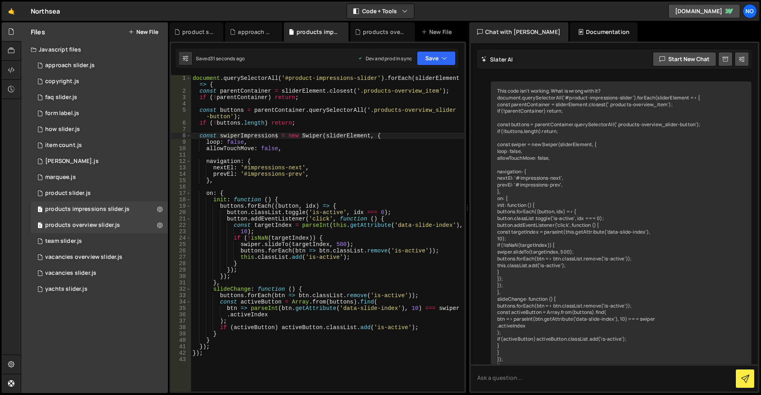
click at [0, 0] on div "if ( ! parentContainer ) return ; const buttons = parentContainer . querySelect…" at bounding box center [0, 0] width 0 height 0
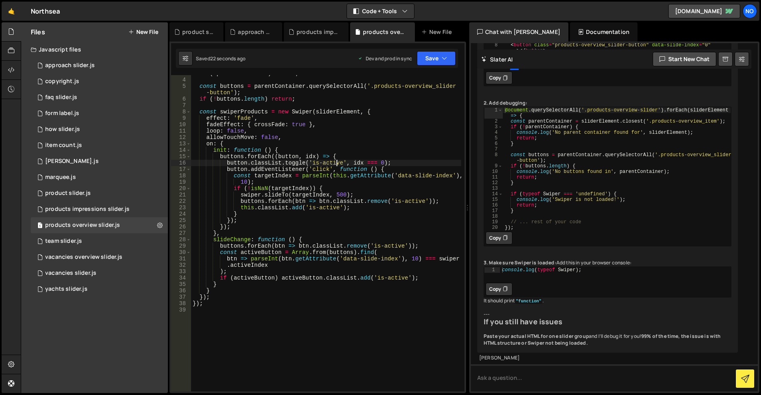
scroll to position [3008, 0]
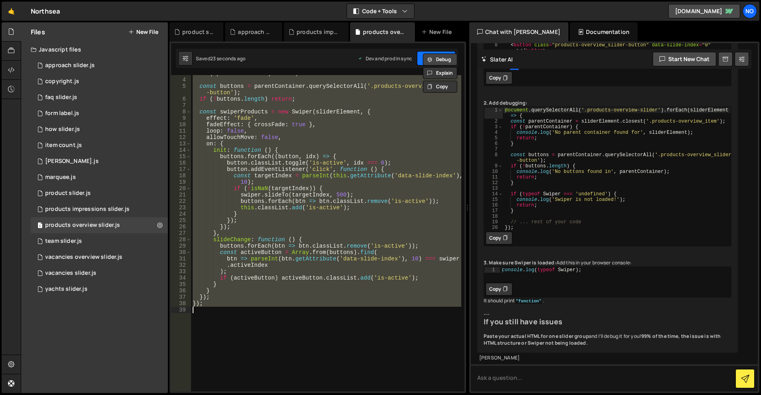
click at [447, 58] on button "Debug" at bounding box center [440, 60] width 34 height 12
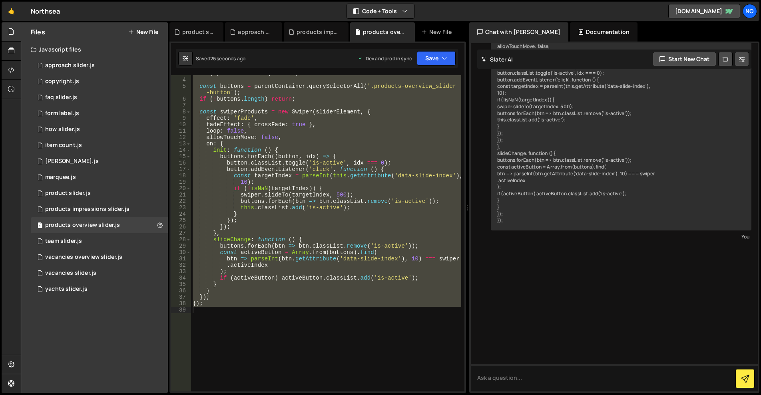
scroll to position [3676, 0]
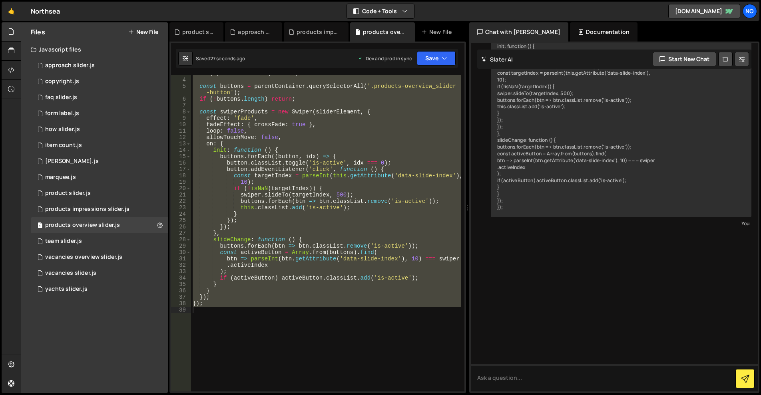
click at [358, 219] on div "if ( ! parentContainer ) return ; const buttons = parentContainer . querySelect…" at bounding box center [326, 233] width 270 height 316
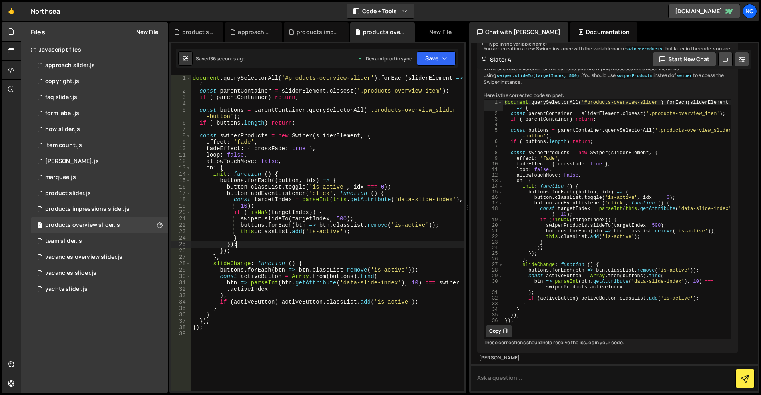
scroll to position [3884, 0]
click at [259, 219] on div "document . querySelectorAll ( '#products-overview-slider' ) . forEach ( sliderE…" at bounding box center [327, 243] width 273 height 336
click at [354, 167] on div "document . querySelectorAll ( '#products-overview-slider' ) . forEach ( sliderE…" at bounding box center [327, 243] width 273 height 336
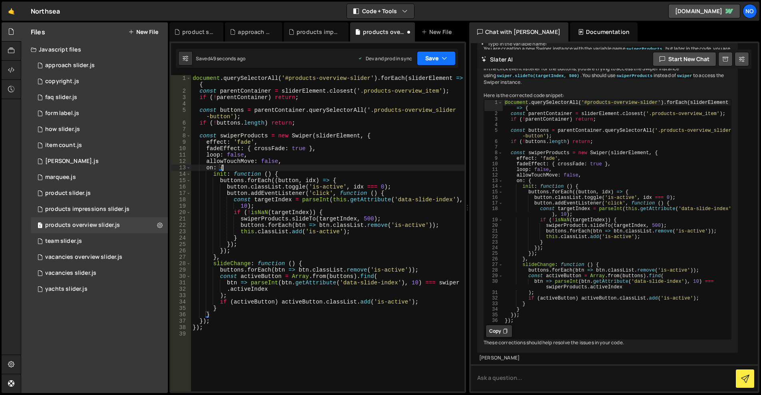
type textarea "on: {"
click at [429, 55] on button "Save" at bounding box center [436, 58] width 39 height 14
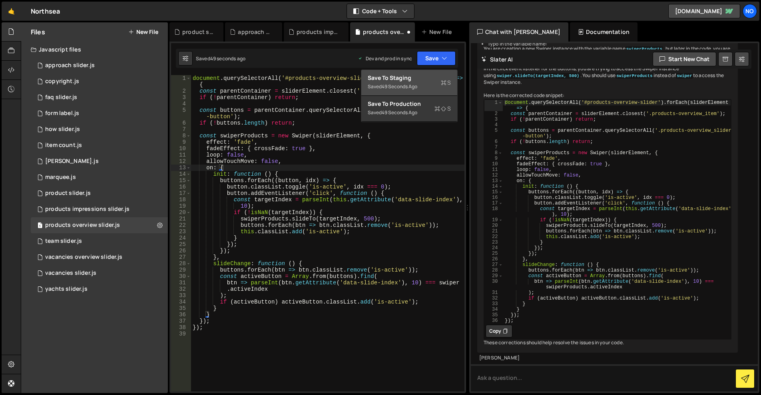
click at [420, 77] on div "Save to Staging S" at bounding box center [409, 78] width 83 height 8
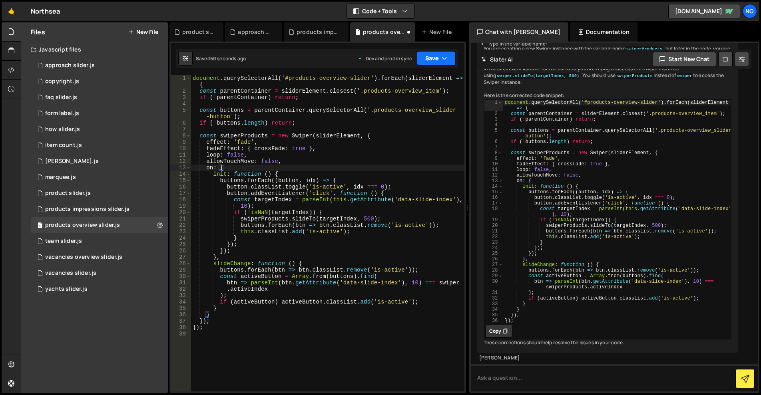
click at [427, 62] on button "Save" at bounding box center [436, 58] width 39 height 14
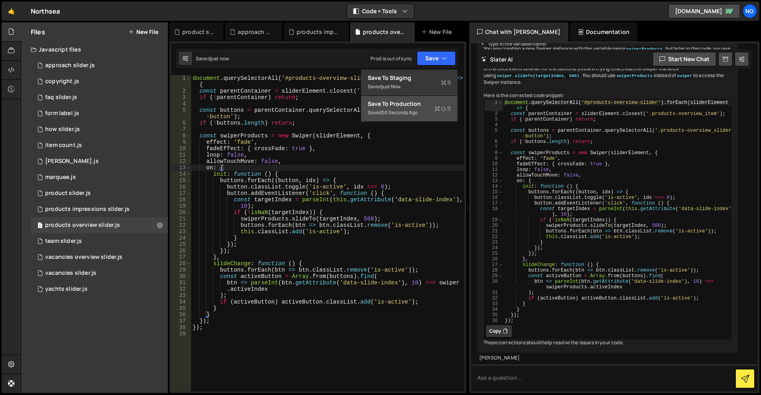
click at [415, 97] on button "Save to Production S Saved 50 seconds ago" at bounding box center [409, 109] width 96 height 26
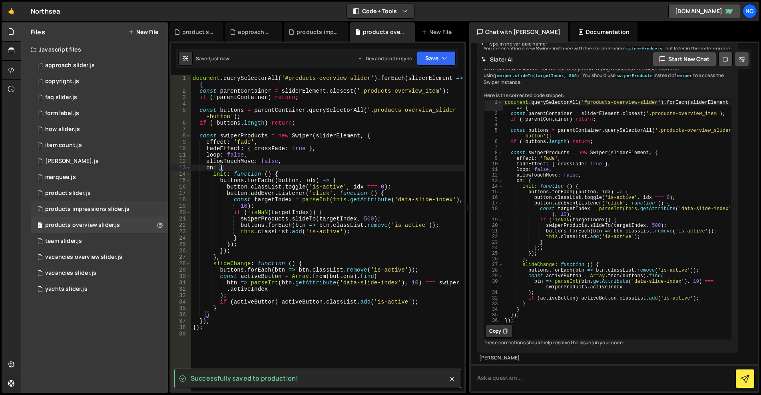
click at [113, 211] on div "products impressions slider.js" at bounding box center [87, 209] width 84 height 7
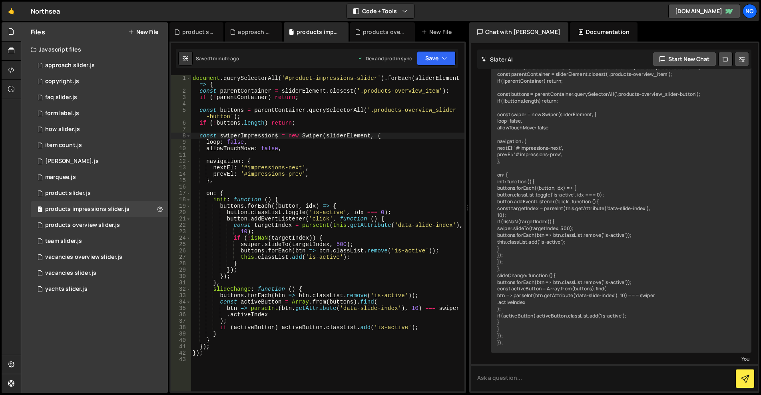
scroll to position [574, 0]
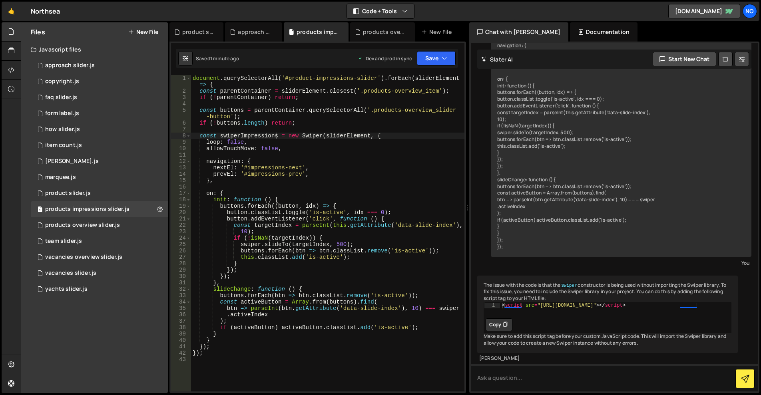
click at [261, 243] on div "document . querySelectorAll ( '#product-impressions-slider' ) . forEach ( slide…" at bounding box center [327, 243] width 273 height 336
click at [430, 60] on button "Save" at bounding box center [436, 58] width 39 height 14
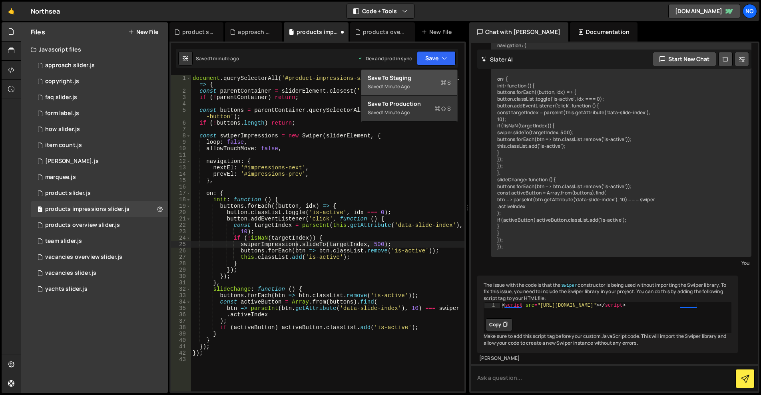
click at [425, 75] on div "Save to Staging S" at bounding box center [409, 78] width 83 height 8
click at [435, 60] on button "Save" at bounding box center [436, 58] width 39 height 14
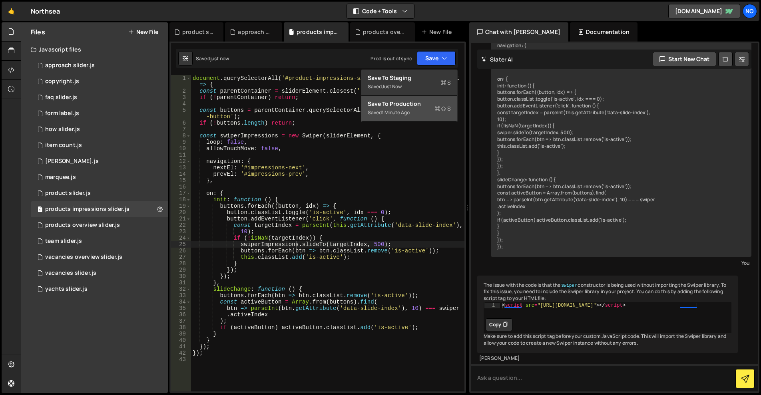
click at [412, 112] on div "Saved 1 minute ago" at bounding box center [409, 113] width 83 height 10
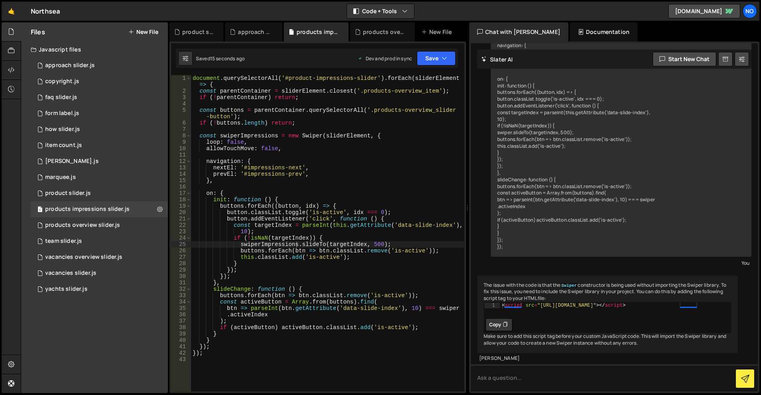
click at [451, 310] on div "document . querySelectorAll ( '#product-impressions-slider' ) . forEach ( slide…" at bounding box center [327, 243] width 273 height 336
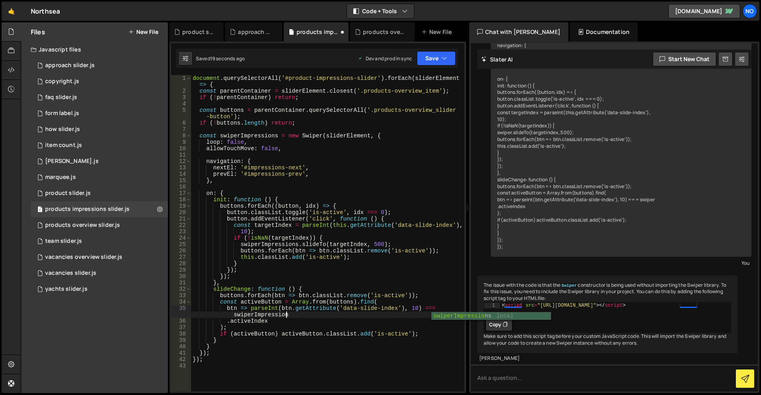
scroll to position [0, 20]
type textarea "btn => parseInt(btn.getAttribute('data-slide-index'), 10) === swiperImpressions"
click at [440, 54] on button "Save" at bounding box center [436, 58] width 39 height 14
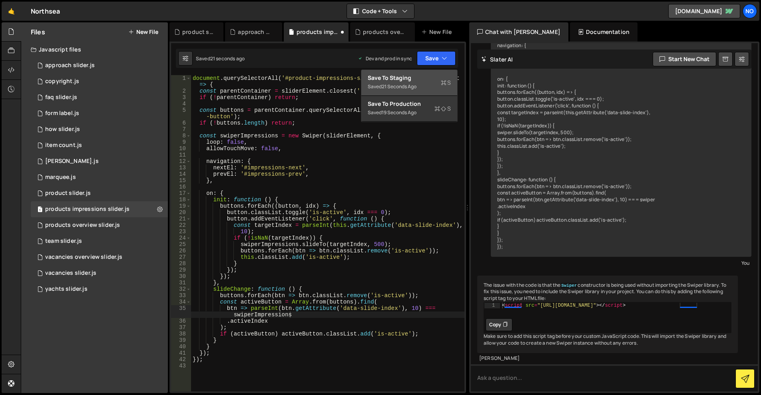
click at [439, 71] on button "Save to Staging S Saved 21 seconds ago" at bounding box center [409, 83] width 96 height 26
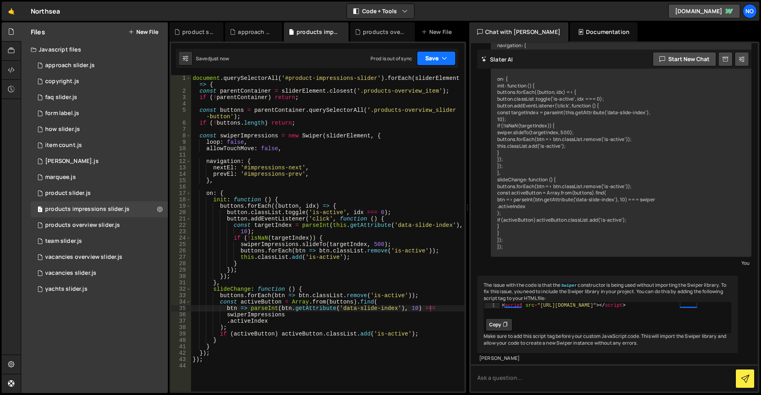
click at [439, 61] on button "Save" at bounding box center [436, 58] width 39 height 14
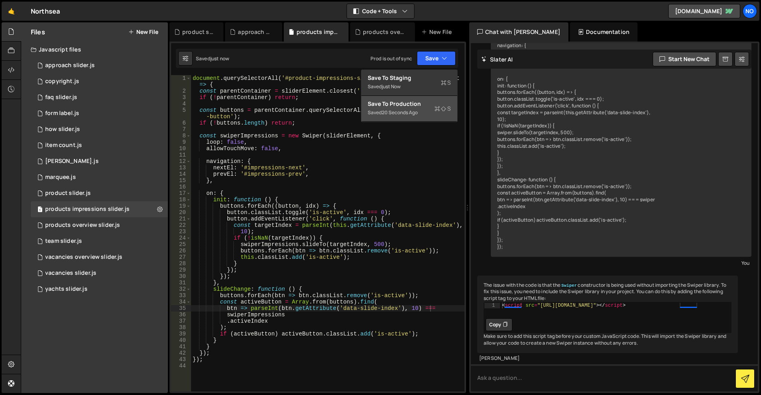
click at [423, 102] on div "Save to Production S" at bounding box center [409, 104] width 83 height 8
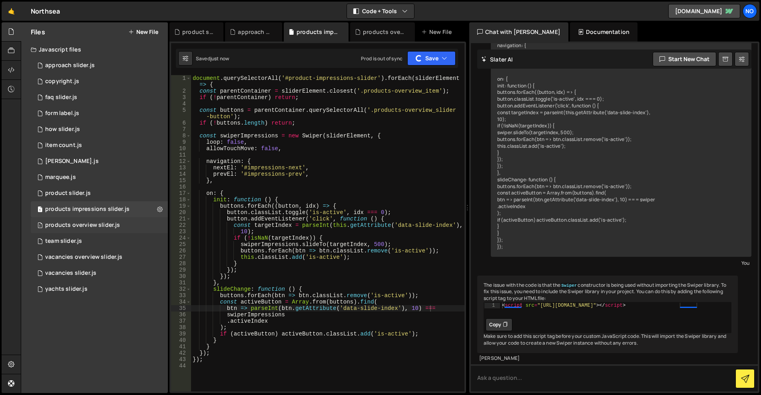
click at [97, 223] on div "products overview slider.js" at bounding box center [82, 225] width 75 height 7
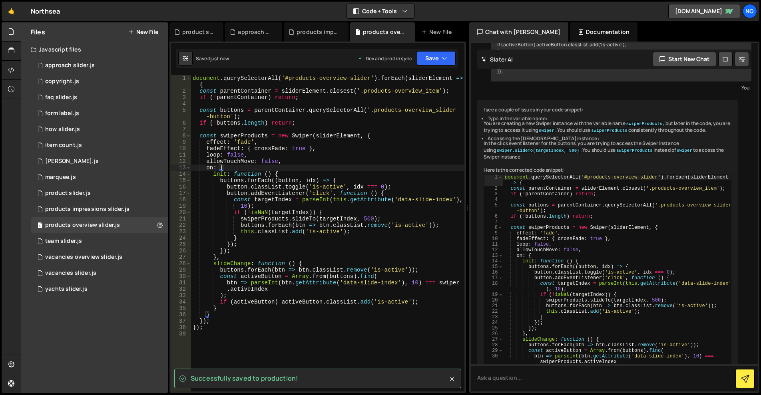
scroll to position [3483, 0]
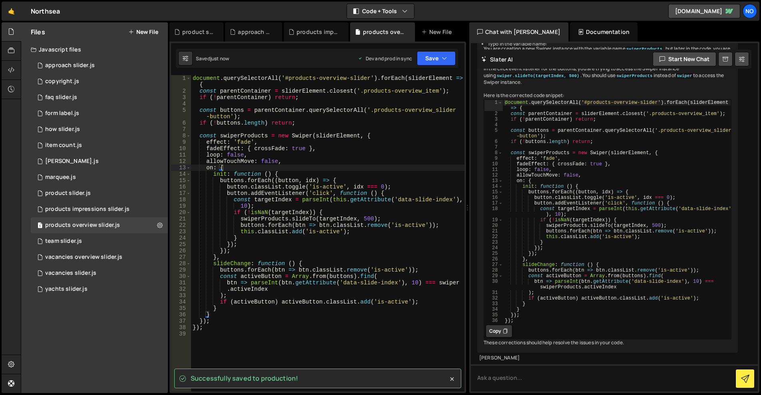
click at [453, 282] on div "document . querySelectorAll ( '#products-overview-slider' ) . forEach ( sliderE…" at bounding box center [327, 243] width 273 height 336
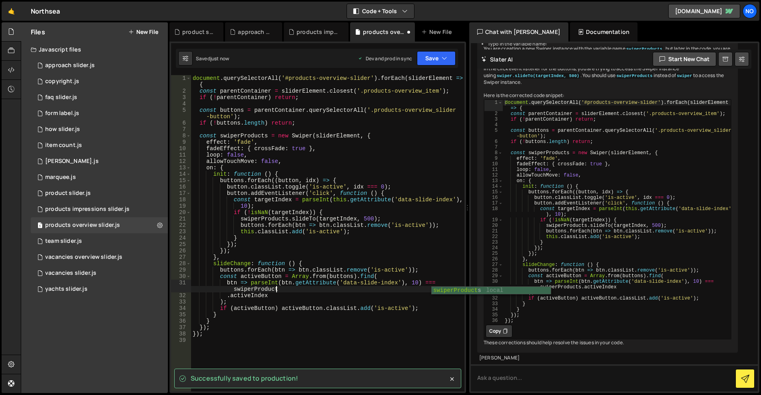
scroll to position [0, 20]
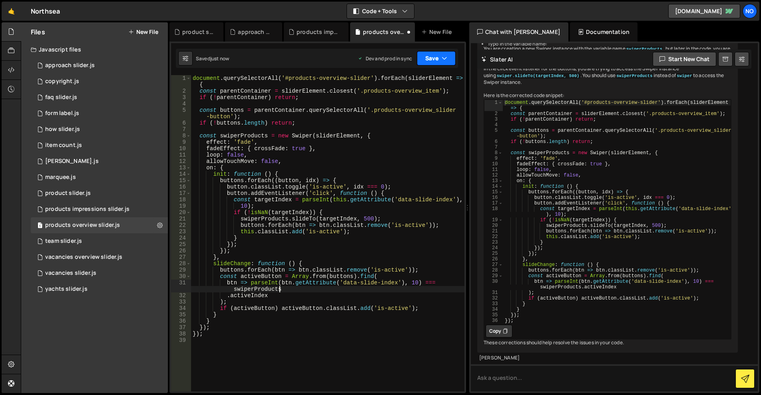
click at [447, 63] on button "Save" at bounding box center [436, 58] width 39 height 14
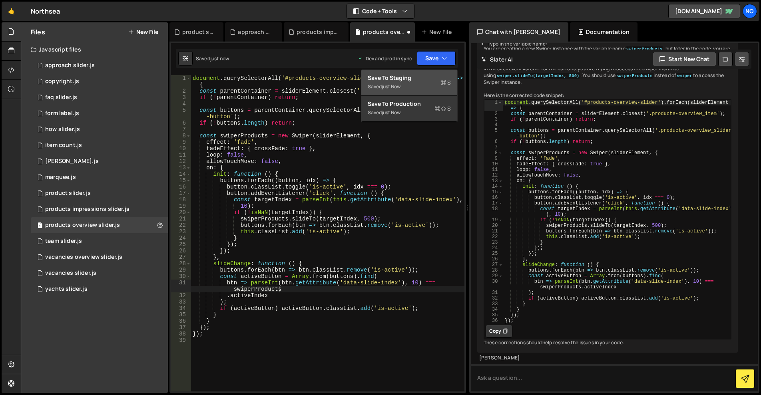
click at [436, 74] on div "Save to Staging S" at bounding box center [409, 78] width 83 height 8
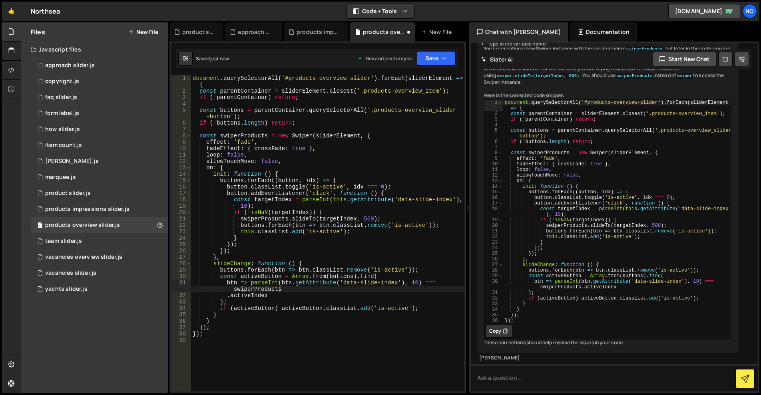
click at [437, 66] on div "Saved just now Dev and prod in sync Upgrade to Edit Save Save to Staging S Save…" at bounding box center [317, 58] width 282 height 19
click at [434, 66] on div "Saved just now Prod is out of sync Upgrade to Edit Save Save to Staging S Saved…" at bounding box center [317, 58] width 282 height 19
click at [434, 62] on button "Save" at bounding box center [436, 58] width 39 height 14
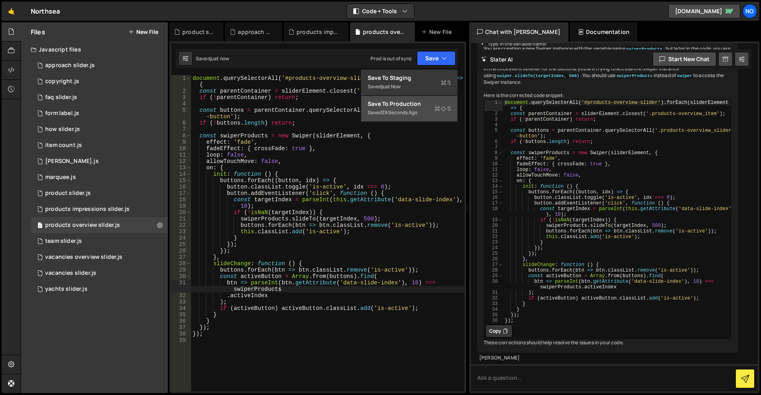
click at [421, 114] on div "Saved 39 seconds ago" at bounding box center [409, 113] width 83 height 10
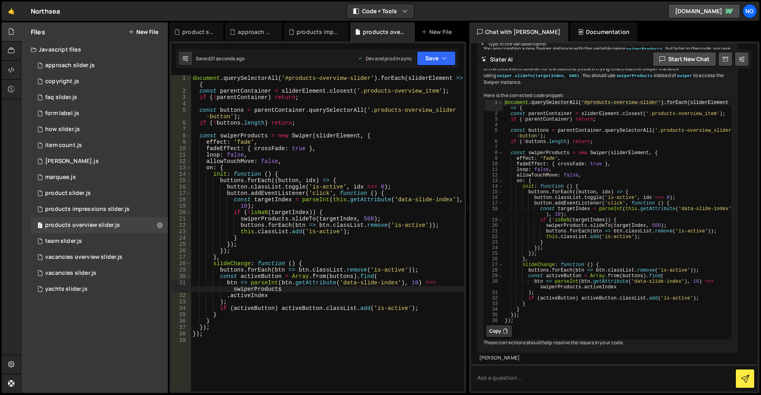
type textarea "const parentContainer = sliderElement.closest('.products-overview_item');"
click at [381, 93] on div "document . querySelectorAll ( '#products-overview-slider' ) . forEach ( sliderE…" at bounding box center [327, 243] width 273 height 336
click at [417, 90] on div "document . querySelectorAll ( '#products-overview-slider' ) . forEach ( sliderE…" at bounding box center [327, 243] width 273 height 336
click at [436, 93] on div "document . querySelectorAll ( '#products-overview-slider' ) . forEach ( sliderE…" at bounding box center [327, 243] width 273 height 336
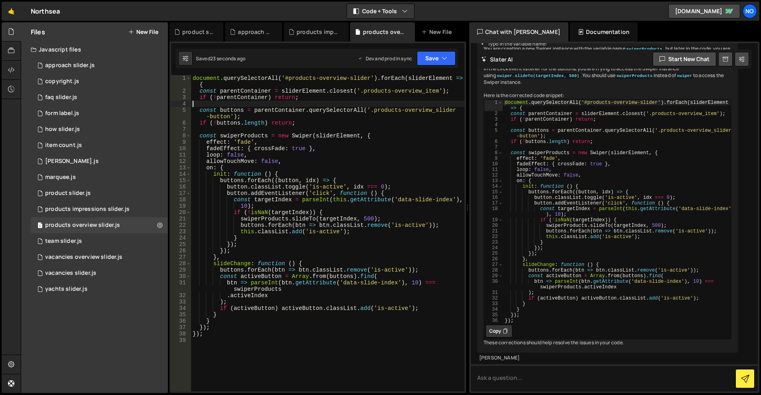
click at [360, 104] on div "document . querySelectorAll ( '#products-overview-slider' ) . forEach ( sliderE…" at bounding box center [327, 243] width 273 height 336
click at [328, 99] on div "document . querySelectorAll ( '#products-overview-slider' ) . forEach ( sliderE…" at bounding box center [327, 243] width 273 height 336
click at [423, 93] on div "document . querySelectorAll ( '#products-overview-slider' ) . forEach ( sliderE…" at bounding box center [327, 243] width 273 height 336
click at [401, 98] on div "document . querySelectorAll ( '#products-overview-slider' ) . forEach ( sliderE…" at bounding box center [327, 243] width 273 height 336
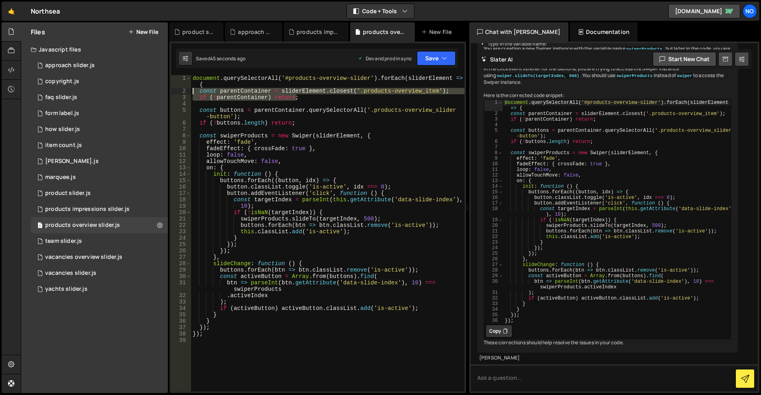
drag, startPoint x: 309, startPoint y: 99, endPoint x: 187, endPoint y: 90, distance: 122.2
click at [187, 90] on div "if (!parentContainer) return; 1 2 3 4 5 6 7 8 9 10 11 12 13 14 15 16 17 18 19 2…" at bounding box center [317, 233] width 293 height 316
type textarea "const parentContainer = sliderElement.closest('.products-overview_item'); if (!…"
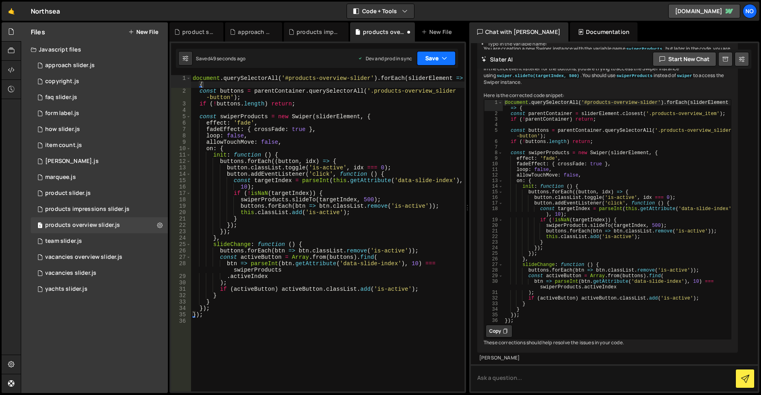
click at [442, 54] on icon "button" at bounding box center [444, 58] width 6 height 8
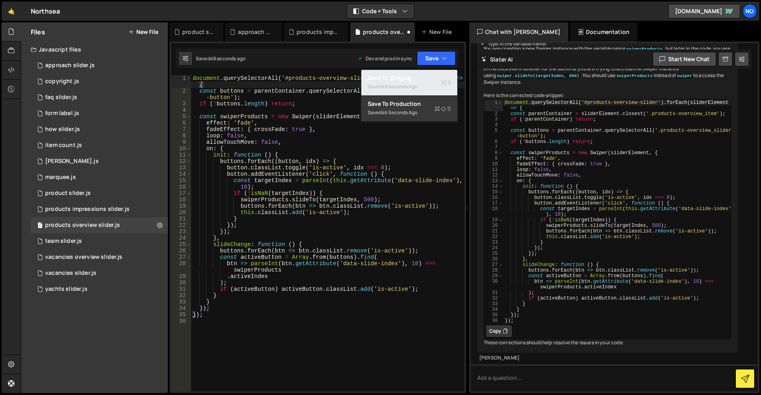
click at [418, 75] on div "Save to Staging S" at bounding box center [409, 78] width 83 height 8
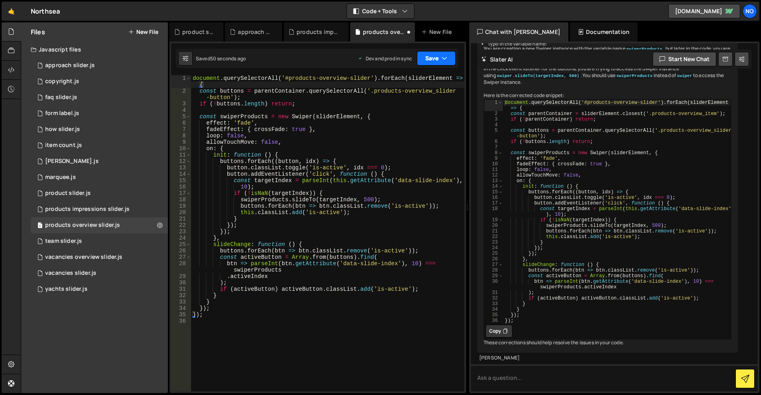
click at [439, 58] on button "Save" at bounding box center [436, 58] width 39 height 14
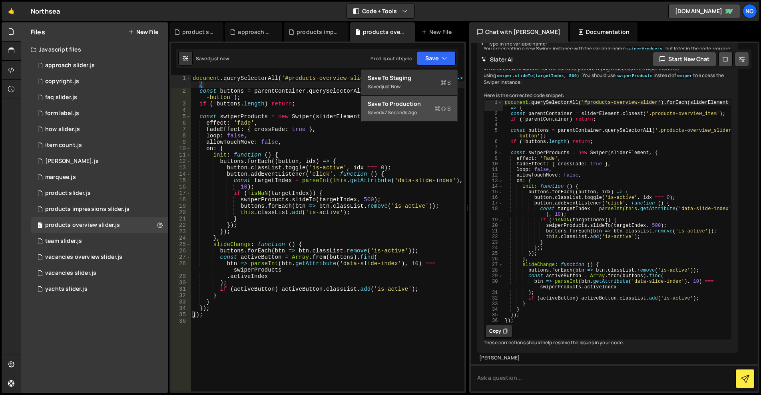
click at [423, 107] on div "Save to Production S" at bounding box center [409, 104] width 83 height 8
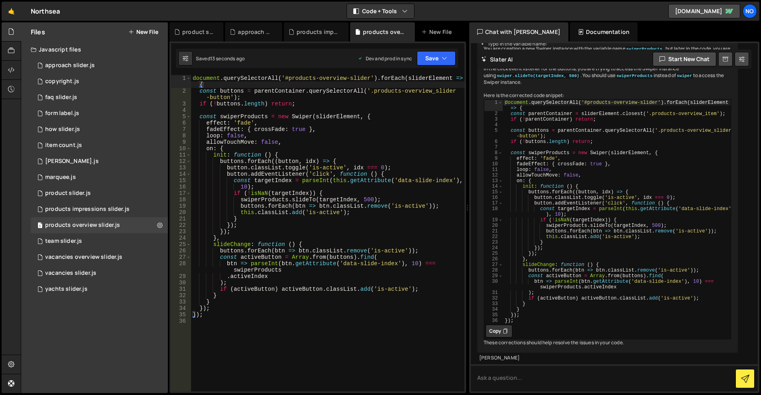
click at [320, 302] on div "document . querySelectorAll ( '#products-overview-slider' ) . forEach ( sliderE…" at bounding box center [327, 243] width 273 height 336
click at [386, 178] on div "document . querySelectorAll ( '#products-overview-slider' ) . forEach ( sliderE…" at bounding box center [327, 243] width 273 height 336
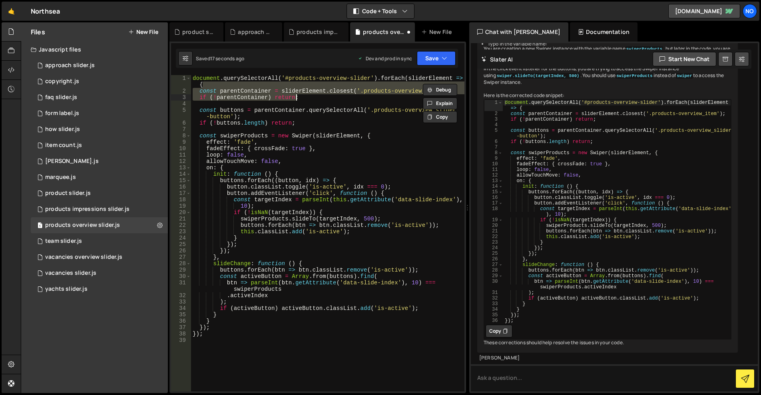
click at [388, 177] on div "document . querySelectorAll ( '#products-overview-slider' ) . forEach ( sliderE…" at bounding box center [327, 243] width 273 height 336
type textarea "buttons.forEach((button, idx) => {"
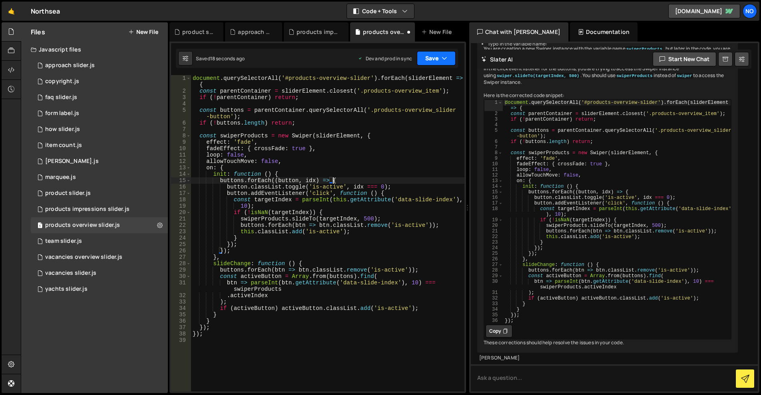
drag, startPoint x: 443, startPoint y: 60, endPoint x: 437, endPoint y: 70, distance: 12.1
click at [443, 60] on icon "button" at bounding box center [444, 58] width 6 height 8
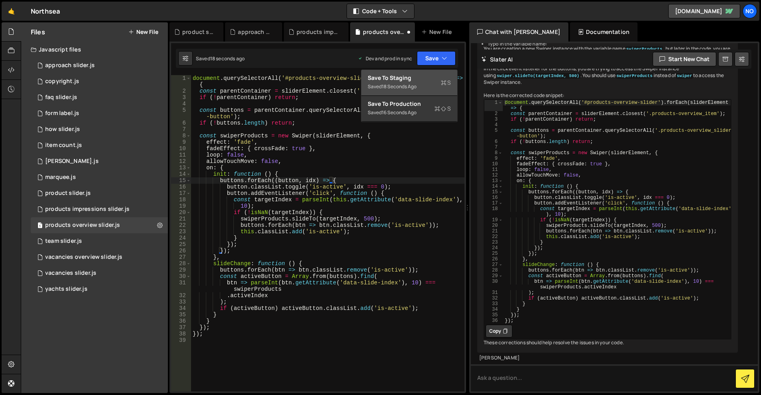
click at [436, 72] on button "Save to Staging S Saved 18 seconds ago" at bounding box center [409, 83] width 96 height 26
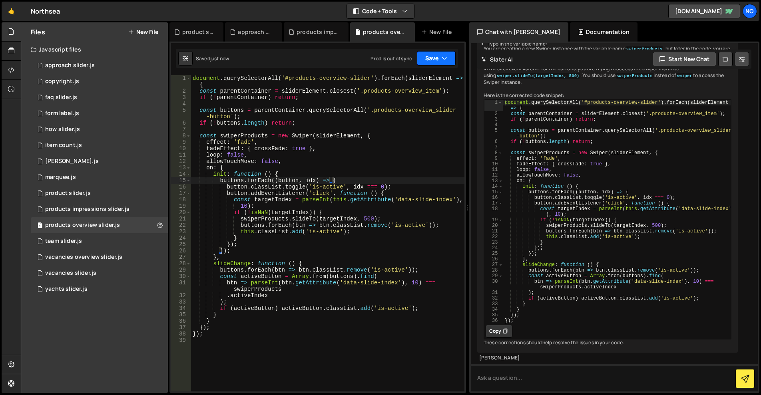
drag, startPoint x: 439, startPoint y: 55, endPoint x: 431, endPoint y: 87, distance: 33.2
click at [439, 55] on button "Save" at bounding box center [436, 58] width 39 height 14
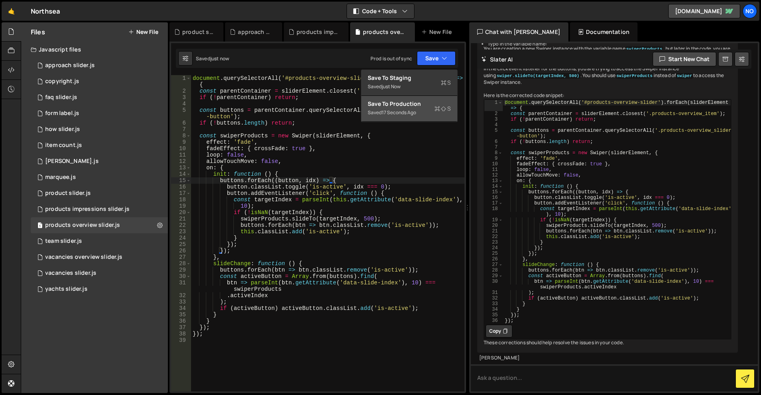
click at [429, 107] on div "Save to Production S" at bounding box center [409, 104] width 83 height 8
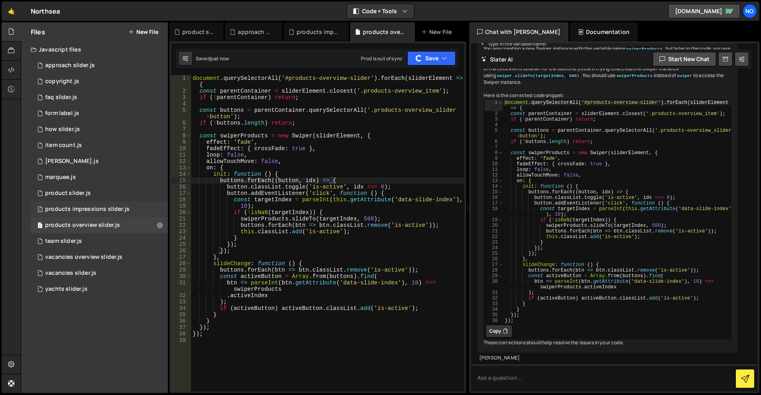
click at [79, 209] on div "products impressions slider.js" at bounding box center [87, 209] width 84 height 7
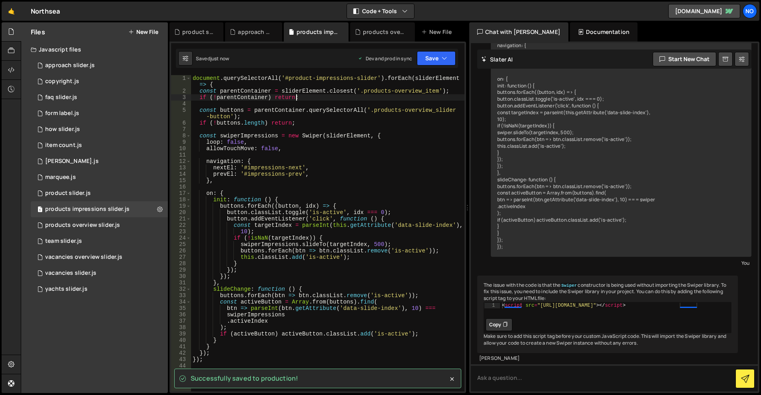
scroll to position [0, 7]
drag, startPoint x: 305, startPoint y: 99, endPoint x: 189, endPoint y: 93, distance: 116.8
click at [189, 93] on div "if (!parentContainer) return; 1 2 3 4 5 6 7 8 9 10 11 12 13 14 15 16 17 18 19 2…" at bounding box center [317, 233] width 293 height 316
type textarea "const parentContainer = sliderElement.closest('.products-overview_item'); if (!…"
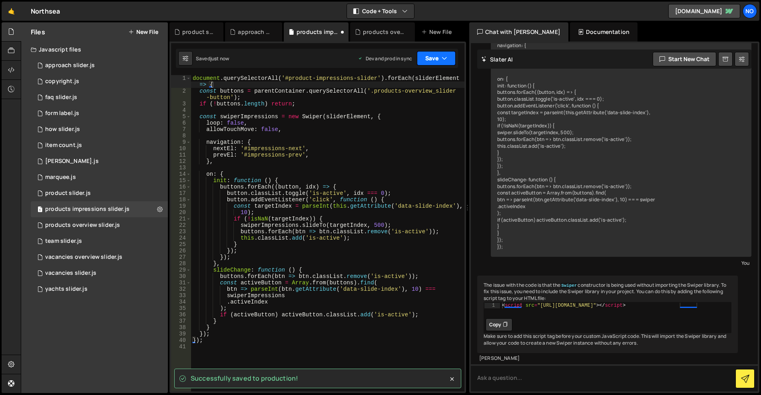
drag, startPoint x: 441, startPoint y: 60, endPoint x: 439, endPoint y: 69, distance: 9.8
click at [441, 60] on icon "button" at bounding box center [444, 58] width 6 height 8
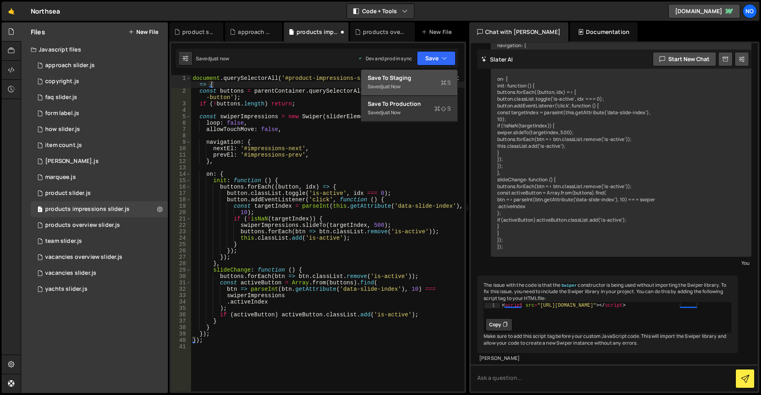
click at [439, 70] on button "Save to Staging S Saved just now" at bounding box center [409, 83] width 96 height 26
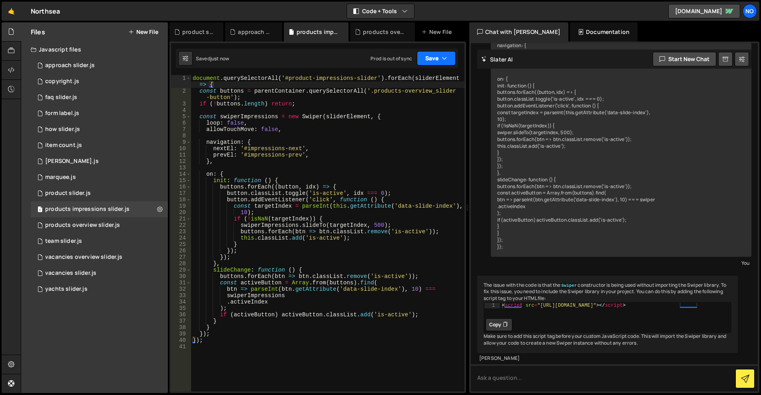
click at [439, 55] on button "Save" at bounding box center [436, 58] width 39 height 14
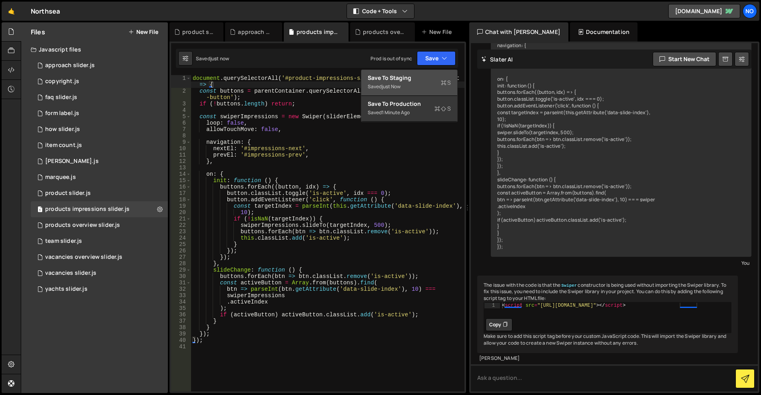
click at [434, 80] on div "Save to Staging S" at bounding box center [409, 78] width 83 height 8
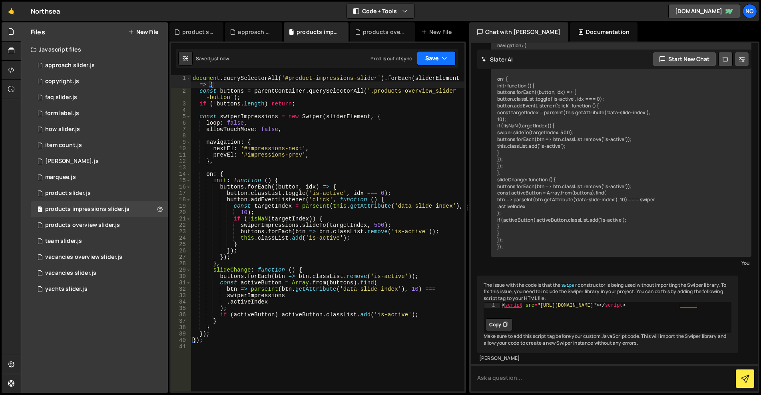
drag, startPoint x: 434, startPoint y: 60, endPoint x: 435, endPoint y: 71, distance: 10.8
click at [434, 60] on button "Save" at bounding box center [436, 58] width 39 height 14
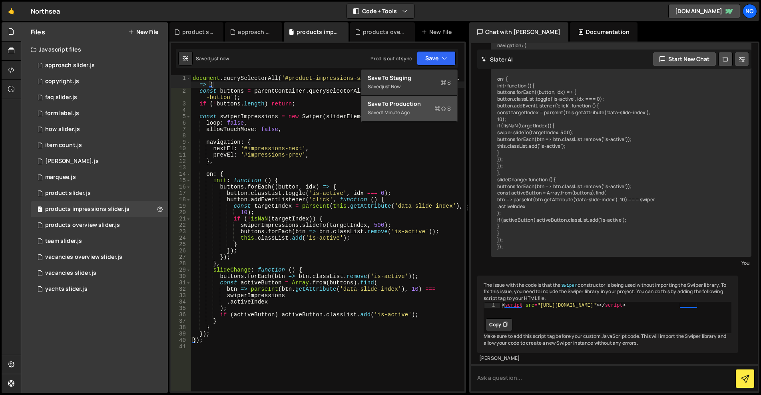
click at [432, 105] on div "Save to Production S" at bounding box center [409, 104] width 83 height 8
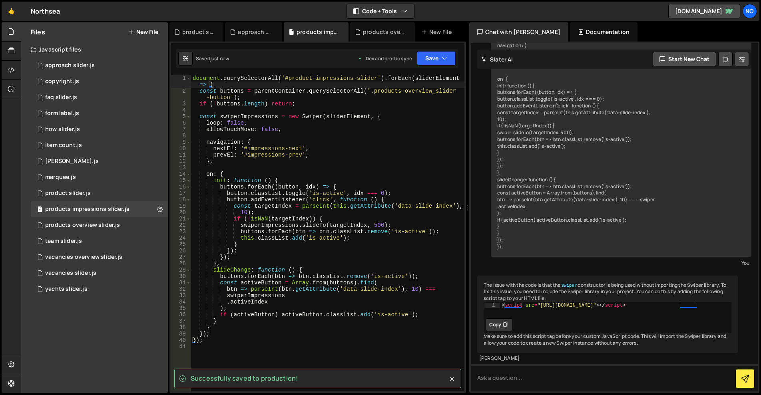
click at [215, 342] on div "document . querySelectorAll ( '#product-impressions-slider' ) . forEach ( slide…" at bounding box center [327, 243] width 273 height 336
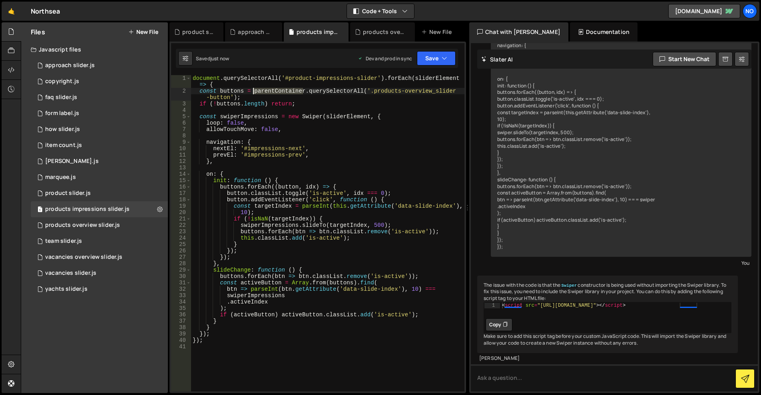
drag, startPoint x: 304, startPoint y: 91, endPoint x: 253, endPoint y: 91, distance: 50.7
click at [253, 91] on div "document . querySelectorAll ( '#product-impressions-slider' ) . forEach ( slide…" at bounding box center [327, 243] width 273 height 336
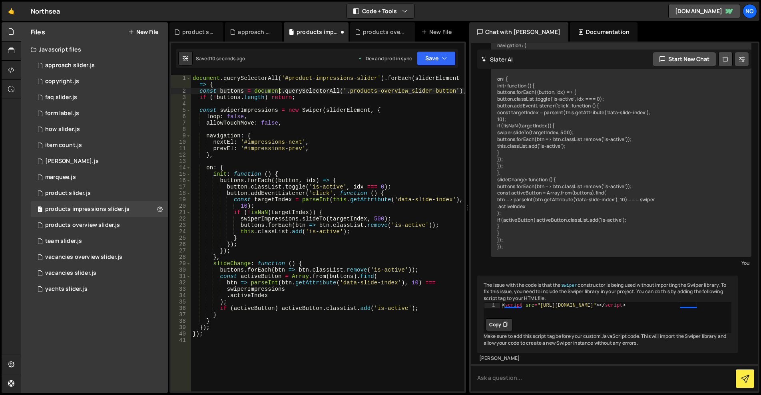
scroll to position [0, 6]
drag, startPoint x: 440, startPoint y: 59, endPoint x: 426, endPoint y: 72, distance: 18.7
click at [440, 59] on button "Save" at bounding box center [436, 58] width 39 height 14
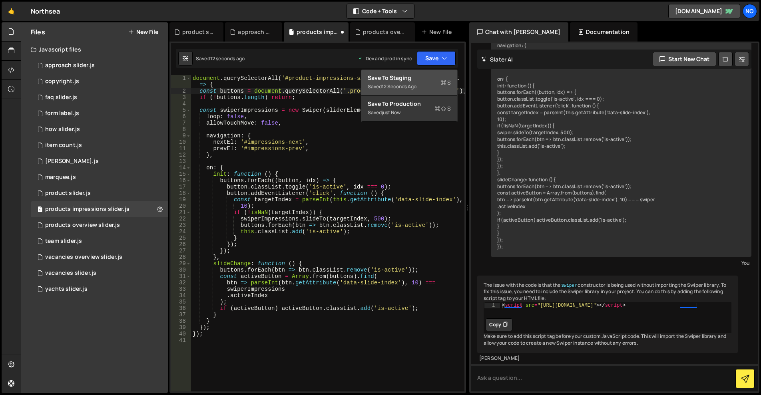
click at [426, 72] on button "Save to Staging S Saved 12 seconds ago" at bounding box center [409, 83] width 96 height 26
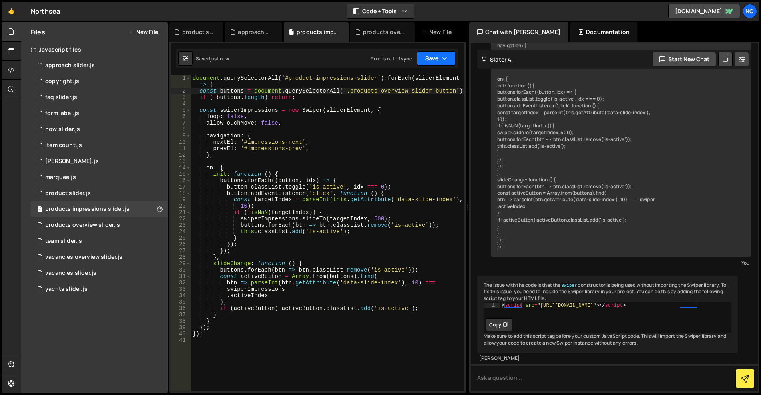
click at [441, 56] on button "Save" at bounding box center [436, 58] width 39 height 14
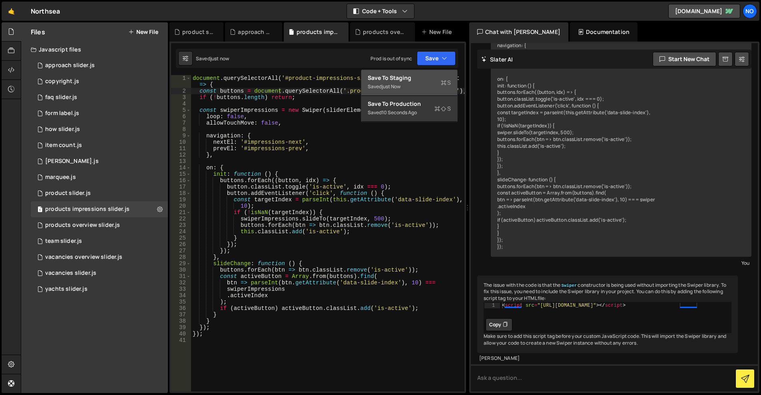
click at [421, 92] on button "Save to Staging S Saved just now" at bounding box center [409, 83] width 96 height 26
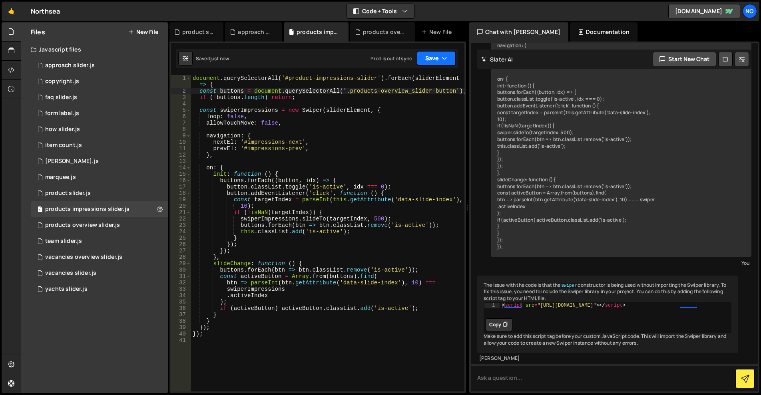
click at [436, 59] on button "Save" at bounding box center [436, 58] width 39 height 14
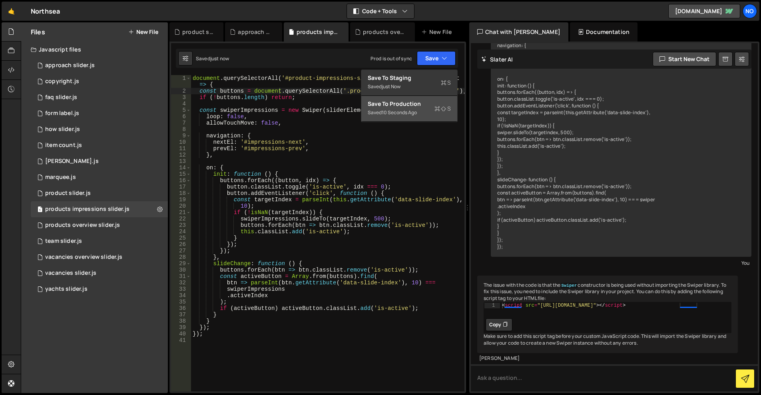
click at [418, 99] on button "Save to Production S Saved 10 seconds ago" at bounding box center [409, 109] width 96 height 26
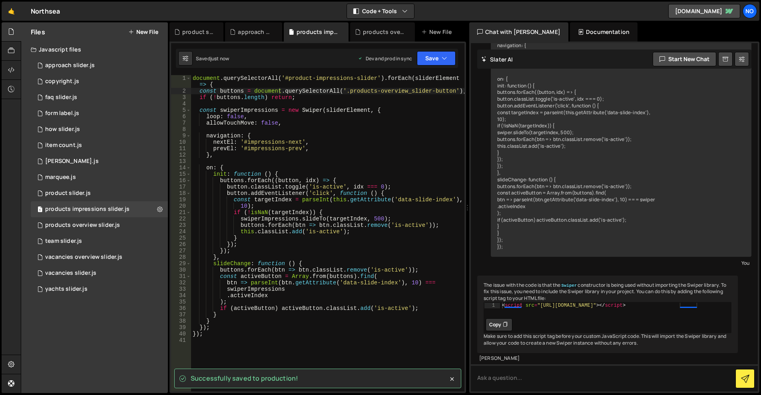
drag, startPoint x: 387, startPoint y: 153, endPoint x: 376, endPoint y: 155, distance: 11.4
click at [387, 153] on div "document . querySelectorAll ( '#product-impressions-slider' ) . forEach ( slide…" at bounding box center [327, 243] width 273 height 336
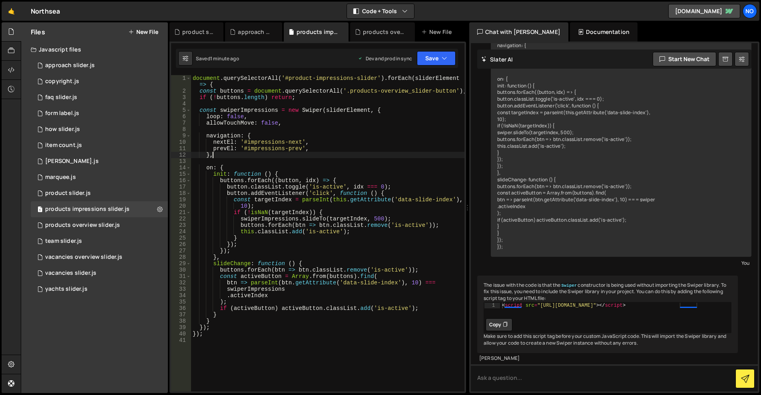
click at [374, 222] on div "document . querySelectorAll ( '#product-impressions-slider' ) . forEach ( slide…" at bounding box center [327, 243] width 273 height 336
click at [380, 220] on div "document . querySelectorAll ( '#product-impressions-slider' ) . forEach ( slide…" at bounding box center [327, 243] width 273 height 336
click at [298, 125] on div "document . querySelectorAll ( '#product-impressions-slider' ) . forEach ( slide…" at bounding box center [327, 243] width 273 height 336
type textarea "allowTouchMove: false,"
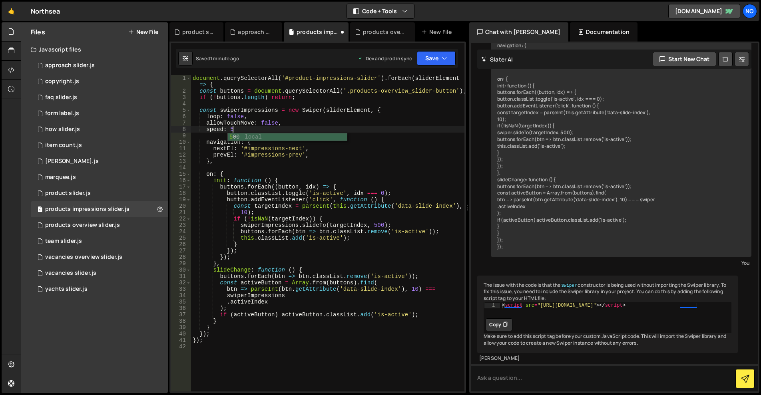
scroll to position [0, 3]
click at [439, 63] on button "Save" at bounding box center [436, 58] width 39 height 14
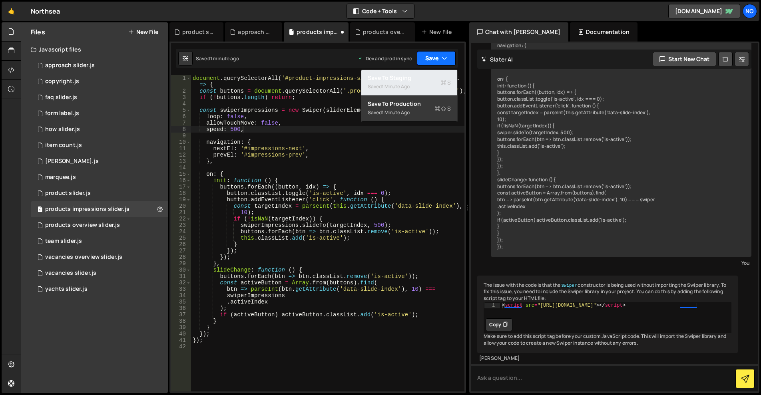
drag, startPoint x: 428, startPoint y: 79, endPoint x: 447, endPoint y: 58, distance: 28.6
click at [427, 79] on div "Save to Staging S" at bounding box center [409, 78] width 83 height 8
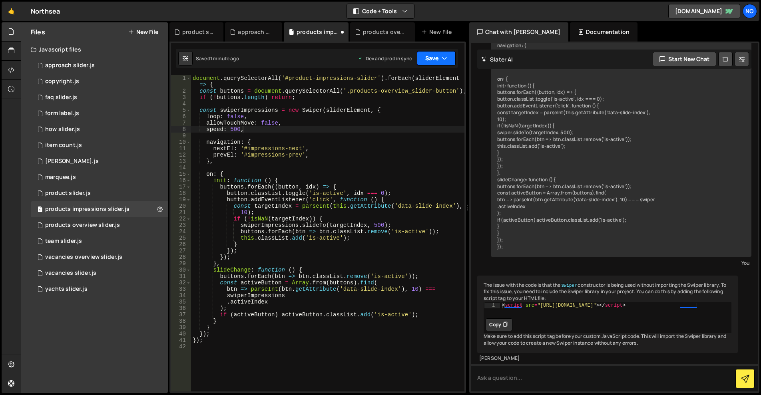
click at [447, 56] on icon "button" at bounding box center [444, 58] width 6 height 8
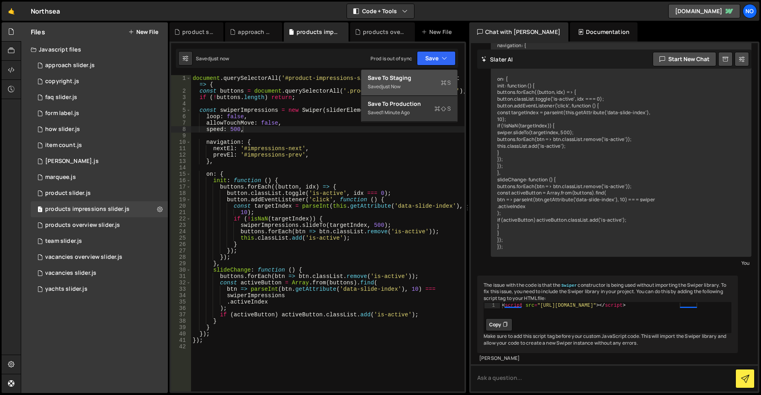
click at [423, 95] on button "Save to Staging S Saved just now" at bounding box center [409, 83] width 96 height 26
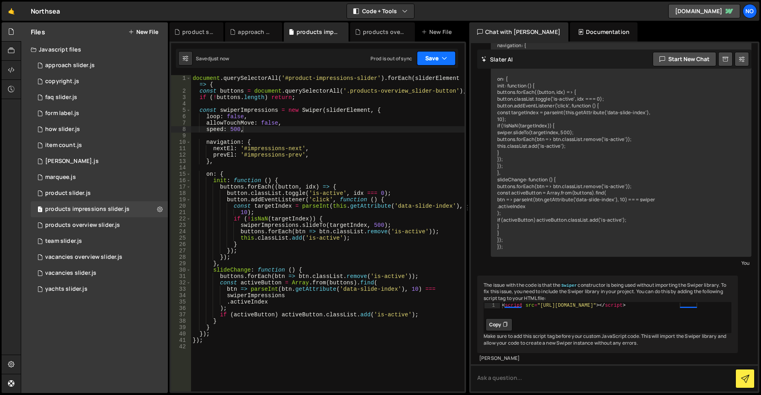
click at [443, 59] on icon "button" at bounding box center [444, 58] width 6 height 8
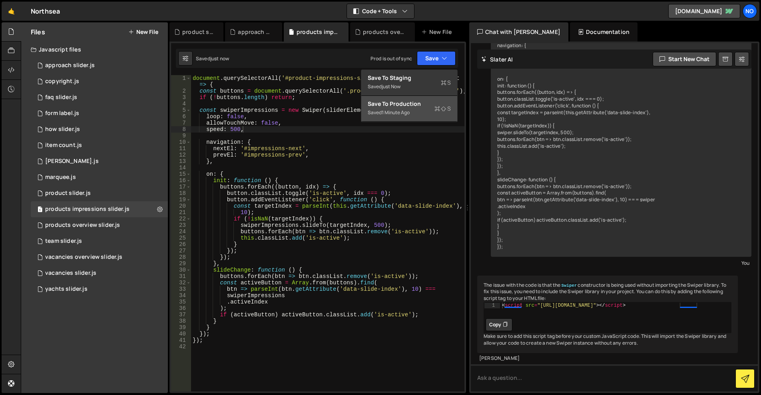
click at [416, 109] on div "Saved 1 minute ago" at bounding box center [409, 113] width 83 height 10
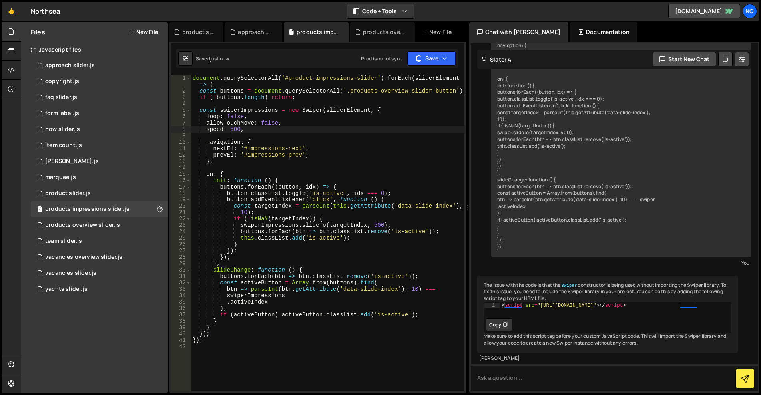
drag, startPoint x: 233, startPoint y: 128, endPoint x: 247, endPoint y: 126, distance: 13.8
click at [233, 128] on div "document . querySelectorAll ( '#product-impressions-slider' ) . forEach ( slide…" at bounding box center [327, 243] width 273 height 336
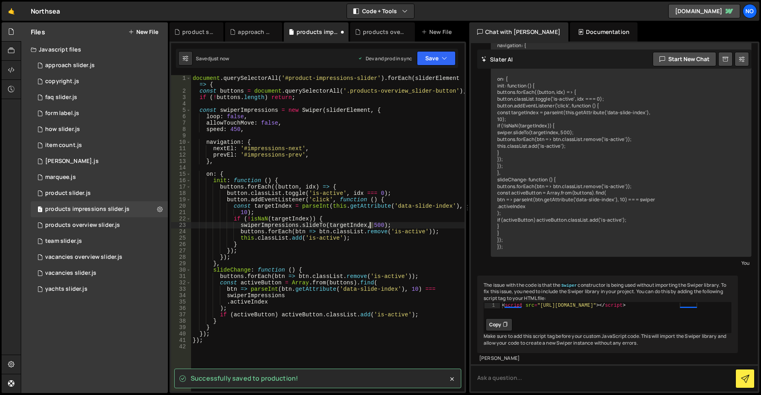
click at [370, 226] on div "document . querySelectorAll ( '#product-impressions-slider' ) . forEach ( slide…" at bounding box center [327, 243] width 273 height 336
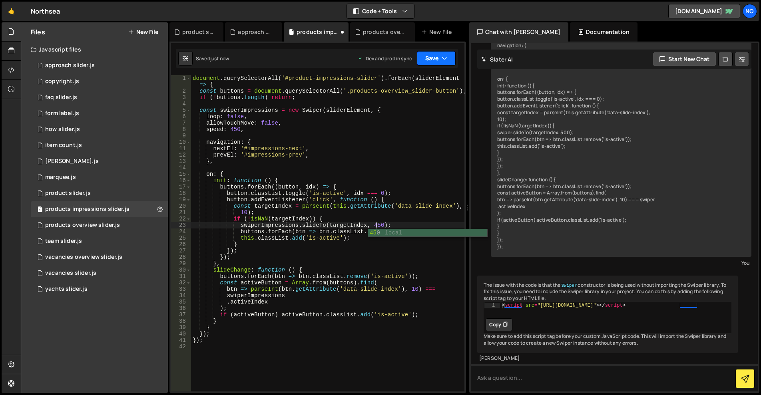
click at [427, 62] on button "Save" at bounding box center [436, 58] width 39 height 14
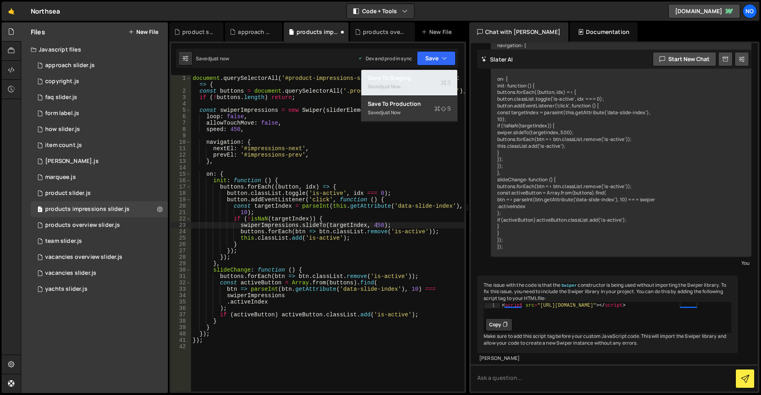
click at [419, 75] on div "Save to Staging S" at bounding box center [409, 78] width 83 height 8
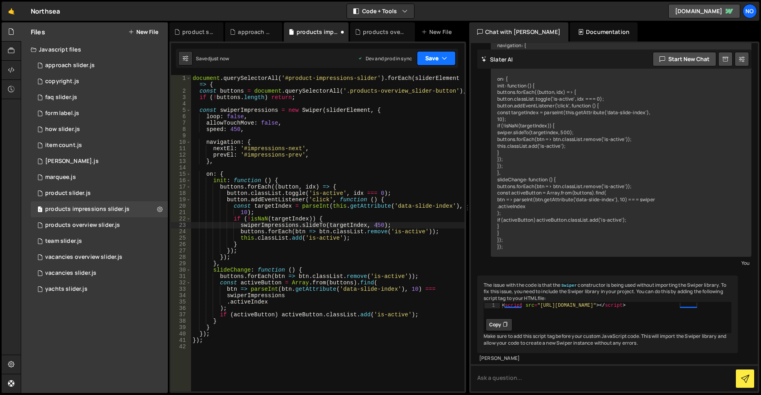
click at [431, 58] on button "Save" at bounding box center [436, 58] width 39 height 14
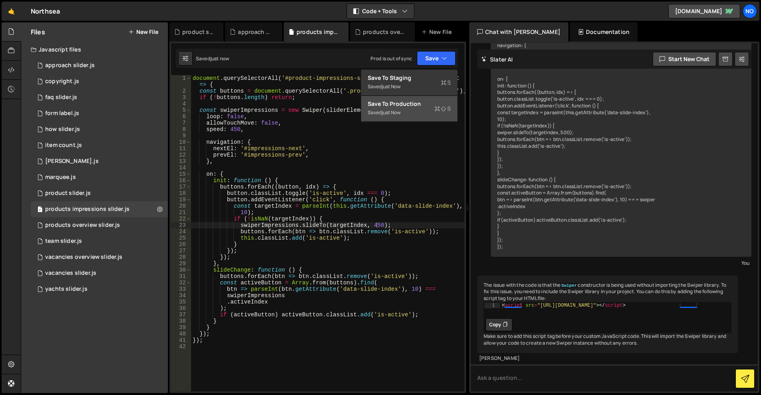
click at [414, 108] on div "Saved just now" at bounding box center [409, 113] width 83 height 10
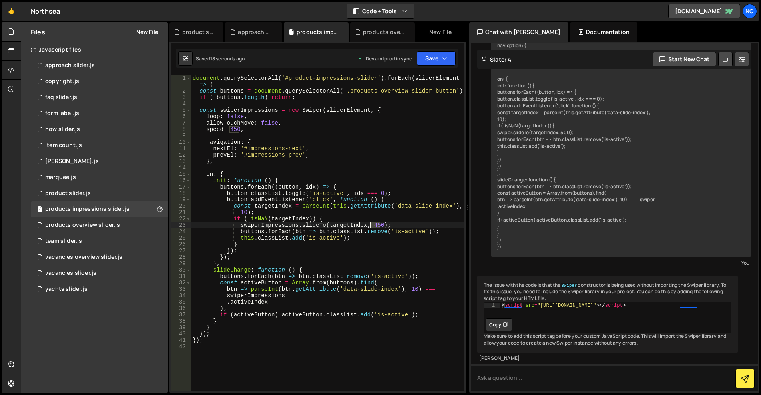
drag, startPoint x: 379, startPoint y: 225, endPoint x: 370, endPoint y: 224, distance: 9.6
click at [370, 224] on div "document . querySelectorAll ( '#product-impressions-slider' ) . forEach ( slide…" at bounding box center [327, 243] width 273 height 336
click at [376, 288] on div "document . querySelectorAll ( '#product-impressions-slider' ) . forEach ( slide…" at bounding box center [327, 243] width 273 height 336
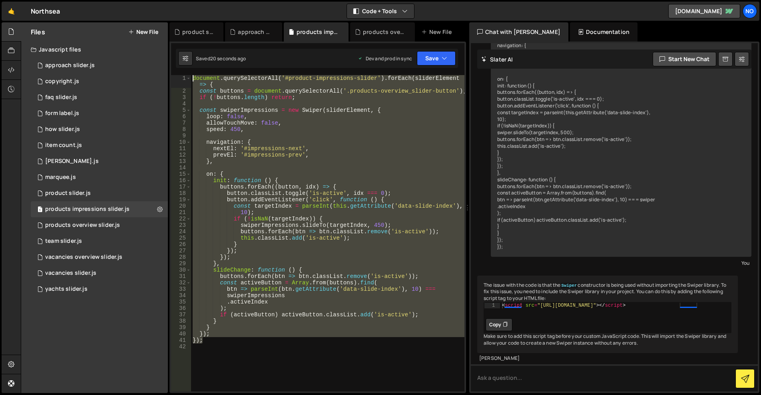
drag, startPoint x: 238, startPoint y: 339, endPoint x: 179, endPoint y: 78, distance: 267.8
click at [179, 78] on div "btn => parseInt(btn.getAttribute('data-slide-index'), 10) === 1 2 3 4 5 6 7 8 9…" at bounding box center [317, 233] width 293 height 316
type textarea "document.querySelectorAll('#product-impressions-slider').forEach(sliderElement …"
click at [538, 385] on textarea at bounding box center [614, 377] width 287 height 27
paste textarea "document.querySelectorAll('#product-impressions-slider').forEach(sliderElement …"
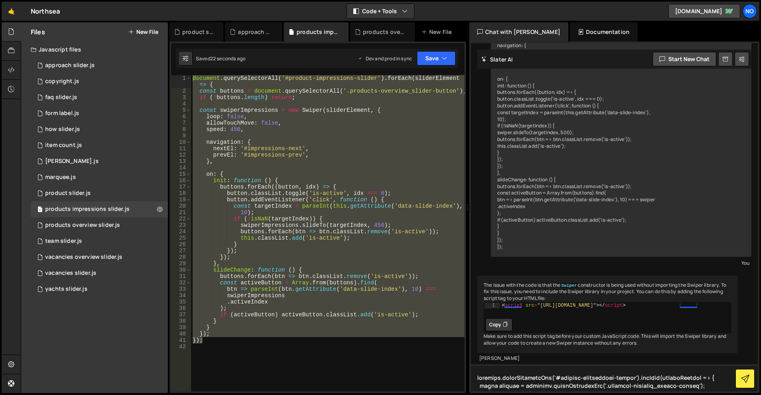
scroll to position [177, 0]
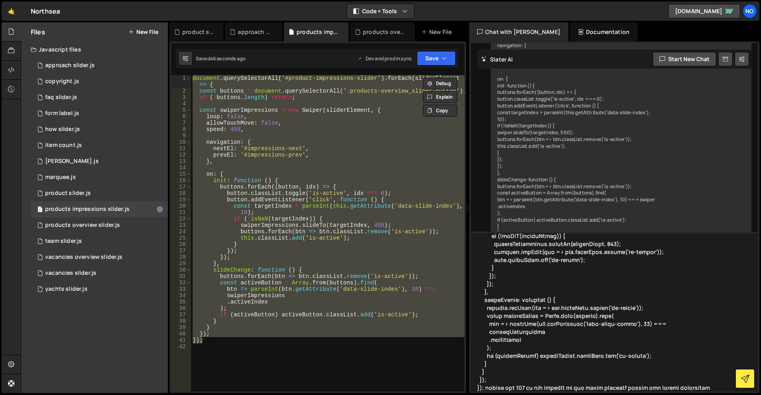
type textarea "document.querySelectorAll('#product-impressions-slider').forEach(sliderElement …"
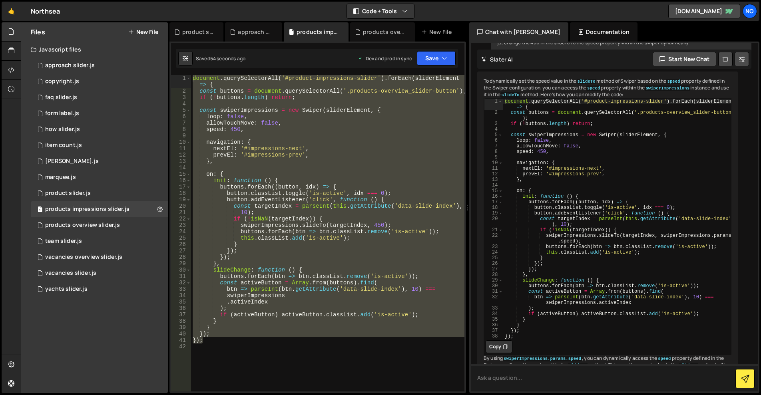
scroll to position [1162, 0]
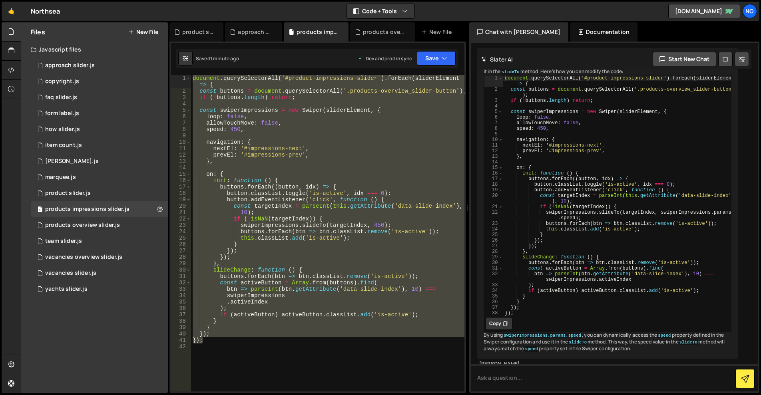
type textarea "swiperImpressions.slideTo(targetIndex, swiperImpressions.params.speed);"
drag, startPoint x: 657, startPoint y: 259, endPoint x: 574, endPoint y: 264, distance: 83.7
click at [574, 264] on div "document . querySelectorAll ( '#product-impressions-slider' ) . forEach ( slide…" at bounding box center [617, 203] width 228 height 257
click at [371, 242] on div "document . querySelectorAll ( '#product-impressions-slider' ) . forEach ( slide…" at bounding box center [327, 243] width 273 height 336
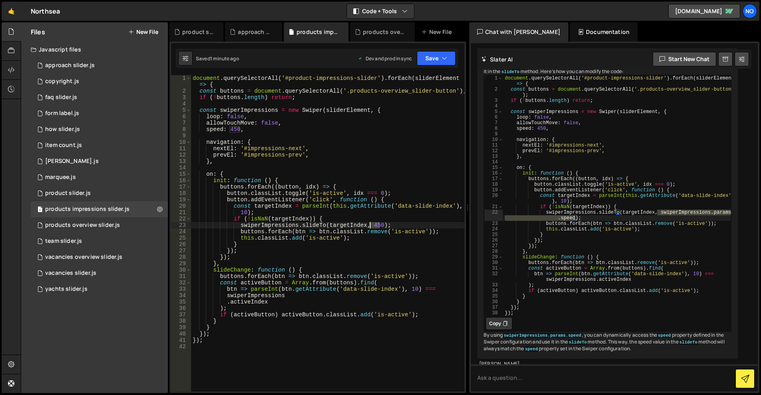
drag, startPoint x: 381, startPoint y: 225, endPoint x: 368, endPoint y: 226, distance: 12.8
click at [368, 226] on div "document . querySelectorAll ( '#product-impressions-slider' ) . forEach ( slide…" at bounding box center [327, 243] width 273 height 336
paste textarea "});"
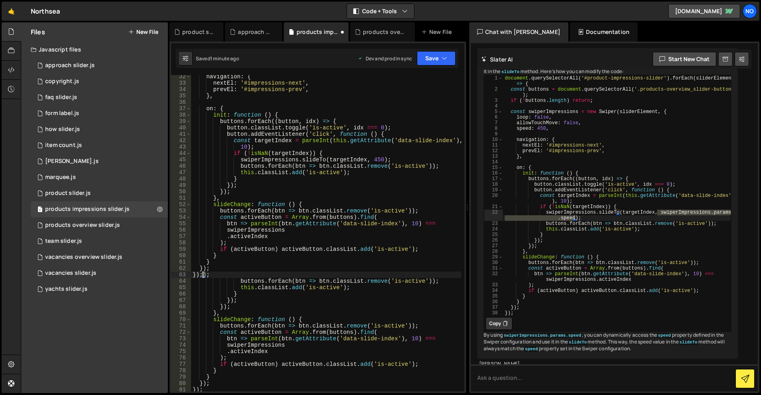
scroll to position [249, 0]
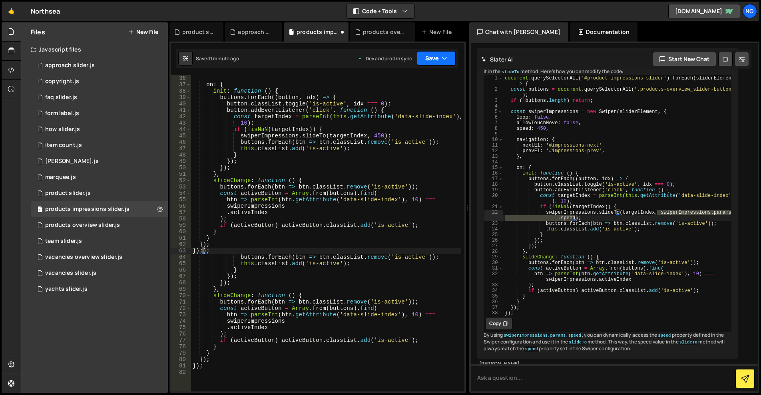
drag, startPoint x: 440, startPoint y: 53, endPoint x: 441, endPoint y: 62, distance: 9.2
click at [440, 53] on button "Save" at bounding box center [436, 58] width 39 height 14
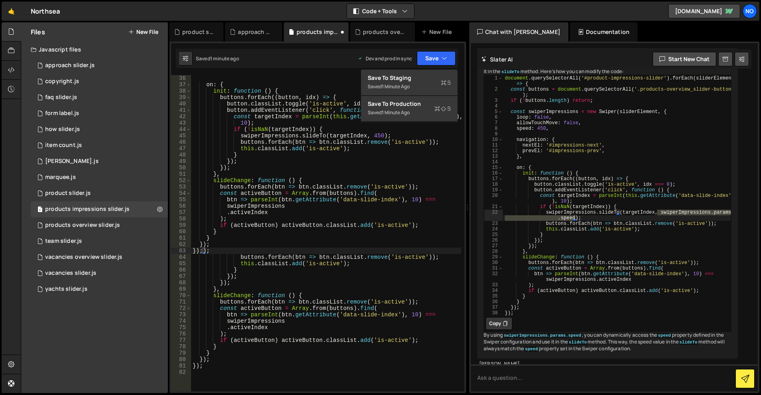
click at [441, 68] on div "1 Type cmd + s to save your Javascript file. הההההההההההההההההההההההההההההההההה…" at bounding box center [317, 218] width 296 height 352
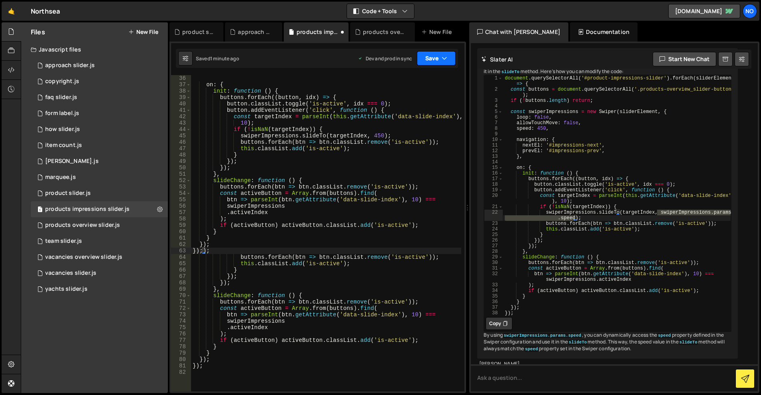
click at [439, 57] on button "Save" at bounding box center [436, 58] width 39 height 14
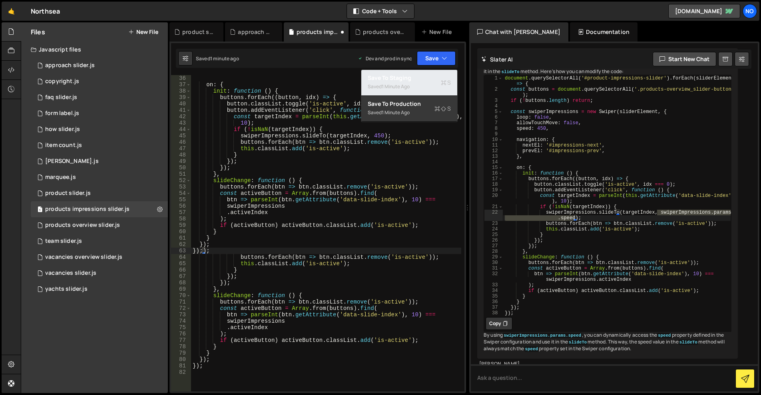
drag, startPoint x: 433, startPoint y: 89, endPoint x: 432, endPoint y: 67, distance: 22.4
click at [432, 88] on div "Saved 1 minute ago" at bounding box center [409, 87] width 83 height 10
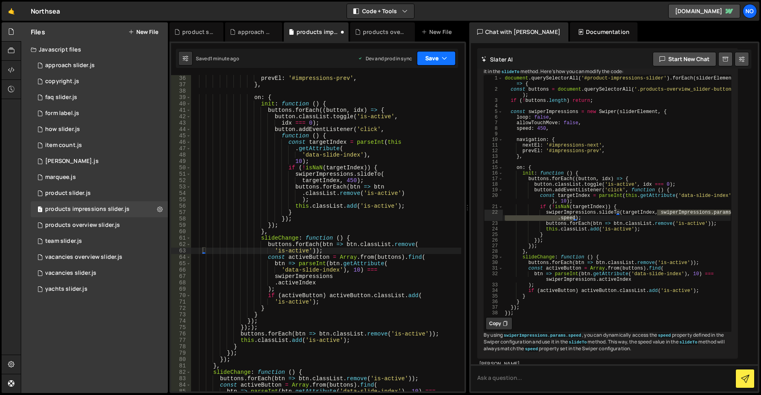
scroll to position [236, 0]
click at [433, 53] on button "Save" at bounding box center [436, 58] width 39 height 14
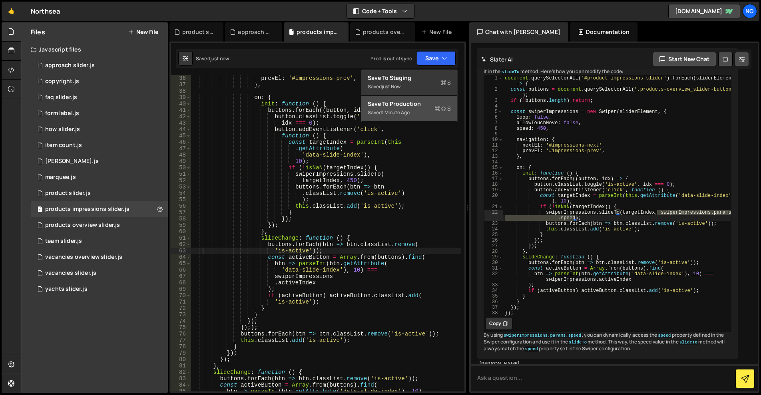
click at [427, 99] on button "Save to Production S Saved 1 minute ago" at bounding box center [409, 109] width 96 height 26
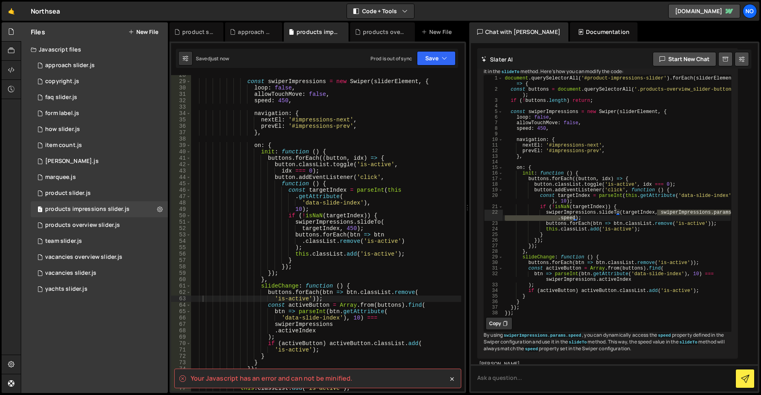
scroll to position [284, 0]
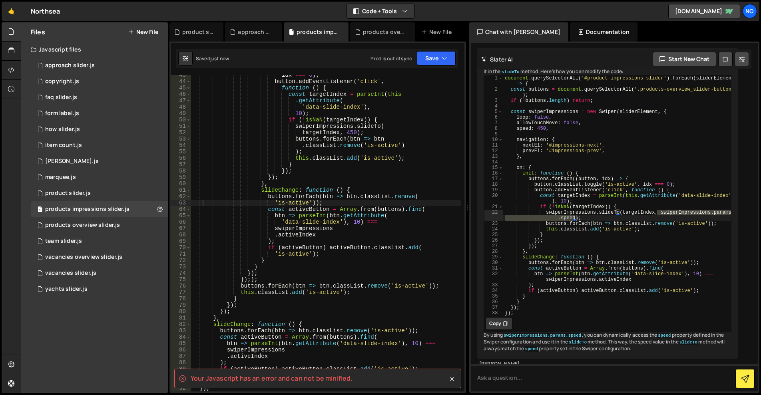
click at [404, 178] on div "idx === 0 ) ; button . addEventListener ( 'click' , function ( ) { const target…" at bounding box center [326, 236] width 270 height 329
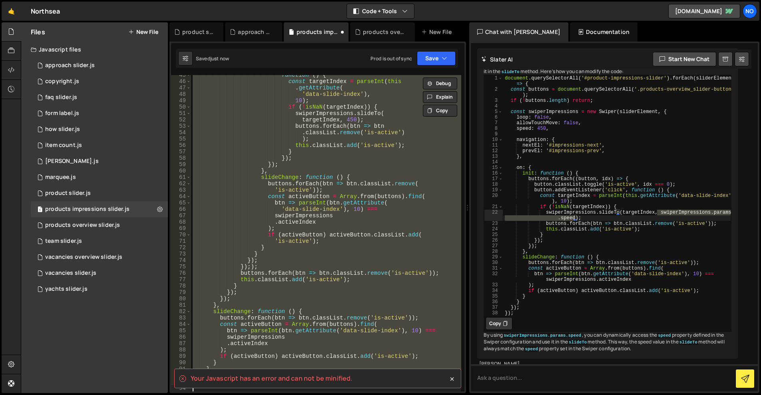
scroll to position [0, 0]
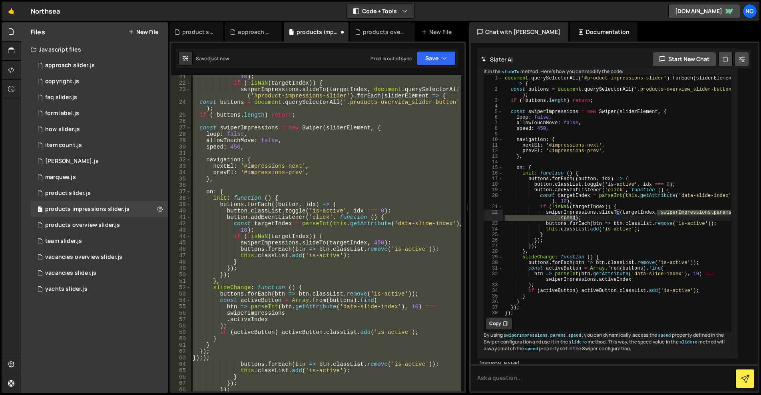
click at [369, 215] on div "10 ) ; if ( ! isNaN ( targetIndex )) { swiperImpressions . slideTo ( targetInde…" at bounding box center [326, 238] width 270 height 329
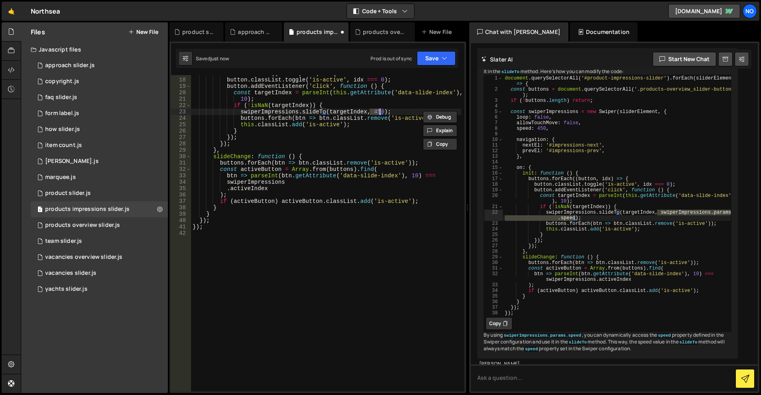
scroll to position [0, 0]
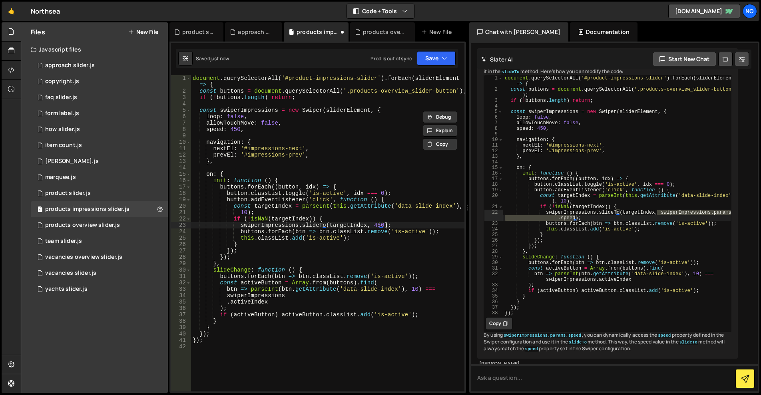
click at [403, 225] on div "document . querySelectorAll ( '#product-impressions-slider' ) . forEach ( slide…" at bounding box center [327, 243] width 273 height 336
drag, startPoint x: 663, startPoint y: 263, endPoint x: 659, endPoint y: 260, distance: 5.4
click at [663, 263] on div "document . querySelectorAll ( '#product-impressions-slider' ) . forEach ( slide…" at bounding box center [617, 203] width 228 height 257
drag, startPoint x: 655, startPoint y: 258, endPoint x: 581, endPoint y: 265, distance: 74.6
click at [574, 265] on div "document . querySelectorAll ( '#product-impressions-slider' ) . forEach ( slide…" at bounding box center [617, 203] width 228 height 257
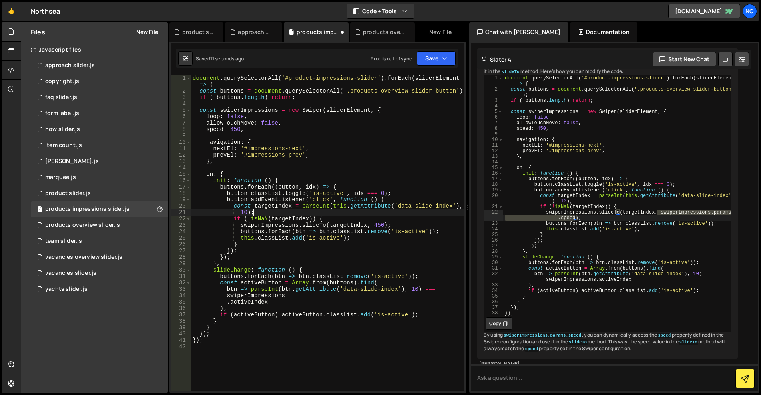
drag, startPoint x: 390, startPoint y: 210, endPoint x: 395, endPoint y: 214, distance: 6.9
click at [390, 210] on div "document . querySelectorAll ( '#product-impressions-slider' ) . forEach ( slide…" at bounding box center [327, 243] width 273 height 336
drag, startPoint x: 370, startPoint y: 225, endPoint x: 378, endPoint y: 225, distance: 8.8
click at [378, 225] on div "document . querySelectorAll ( '#product-impressions-slider' ) . forEach ( slide…" at bounding box center [327, 243] width 273 height 336
paste textarea "swiperImpressions.params.speed"
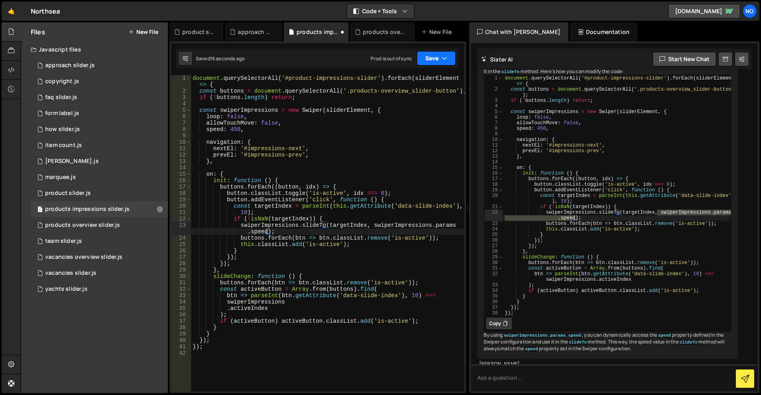
click at [436, 55] on button "Save" at bounding box center [436, 58] width 39 height 14
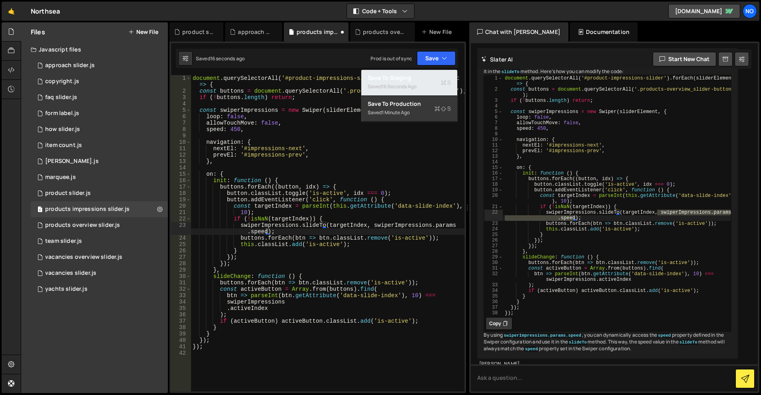
click at [421, 87] on div "Saved 16 seconds ago" at bounding box center [409, 87] width 83 height 10
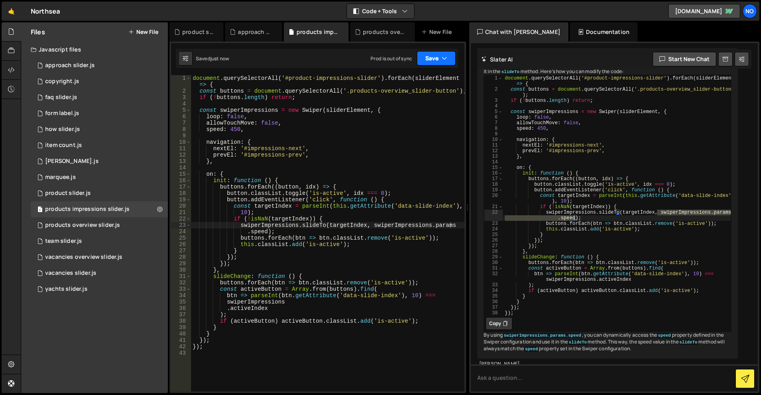
click at [437, 60] on button "Save" at bounding box center [436, 58] width 39 height 14
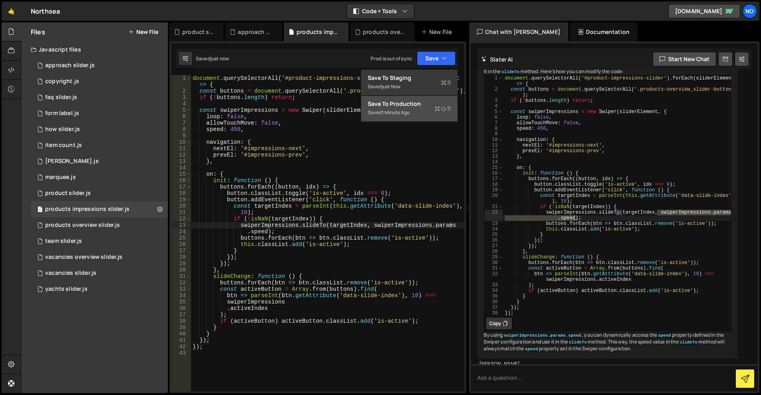
click at [431, 98] on button "Save to Production S Saved 1 minute ago" at bounding box center [409, 109] width 96 height 26
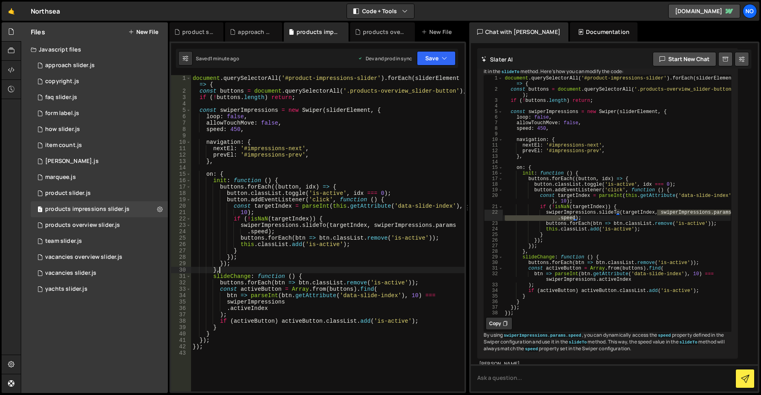
click at [427, 264] on div "document . querySelectorAll ( '#product-impressions-slider' ) . forEach ( slide…" at bounding box center [327, 243] width 273 height 336
click at [332, 308] on div "document . querySelectorAll ( '#product-impressions-slider' ) . forEach ( slide…" at bounding box center [327, 243] width 273 height 336
click at [346, 303] on div "document . querySelectorAll ( '#product-impressions-slider' ) . forEach ( slide…" at bounding box center [327, 243] width 273 height 336
click at [399, 289] on div "document . querySelectorAll ( '#product-impressions-slider' ) . forEach ( slide…" at bounding box center [327, 243] width 273 height 336
click at [397, 255] on div "document . querySelectorAll ( '#product-impressions-slider' ) . forEach ( slide…" at bounding box center [327, 243] width 273 height 336
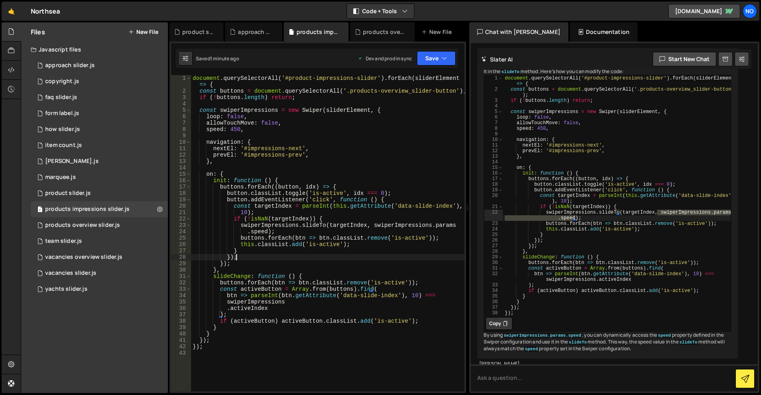
type textarea "});"
